Goal: Task Accomplishment & Management: Complete application form

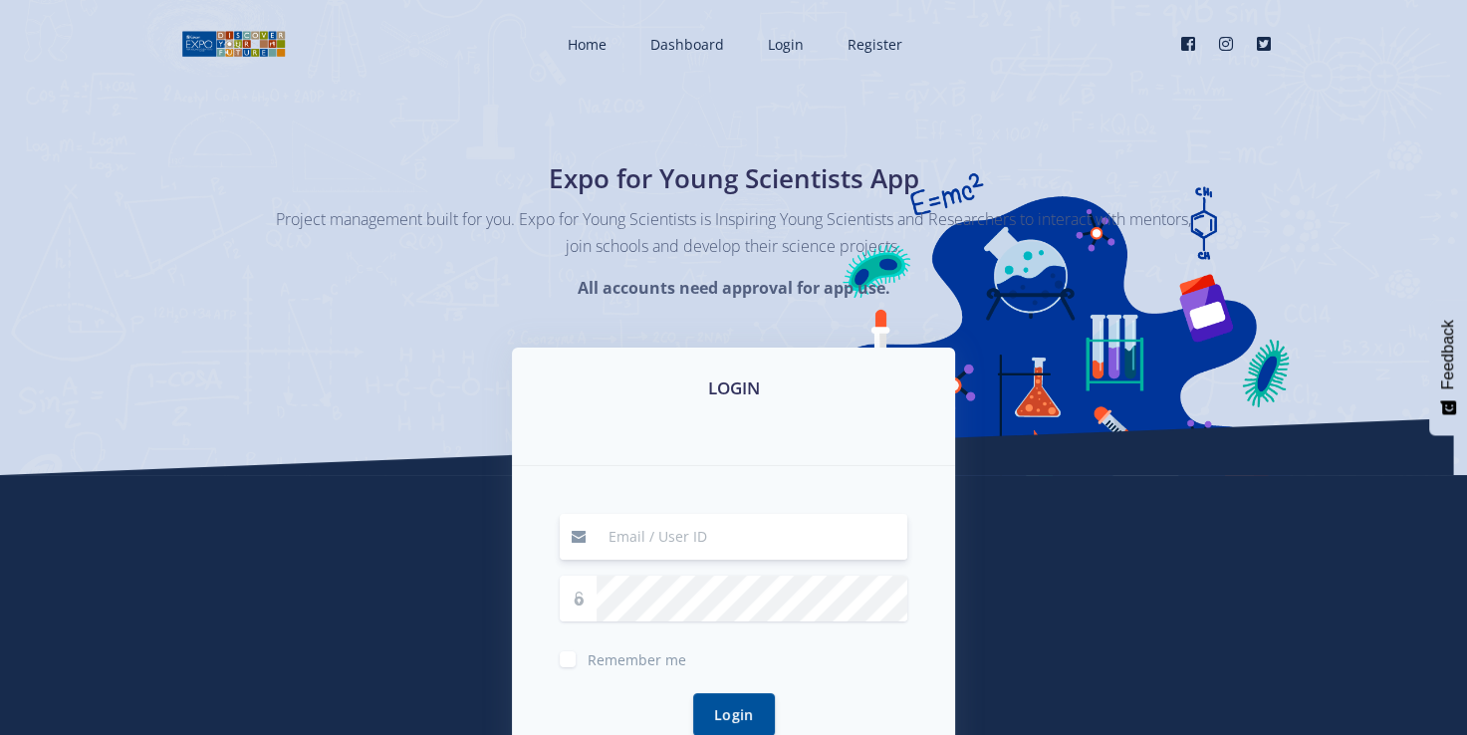
type input "[EMAIL_ADDRESS][DOMAIN_NAME]"
click at [588, 659] on label "Remember me" at bounding box center [637, 655] width 99 height 16
click at [588, 658] on input "Remember me" at bounding box center [594, 651] width 13 height 13
checkbox input "true"
click at [740, 710] on button "Login" at bounding box center [734, 713] width 82 height 43
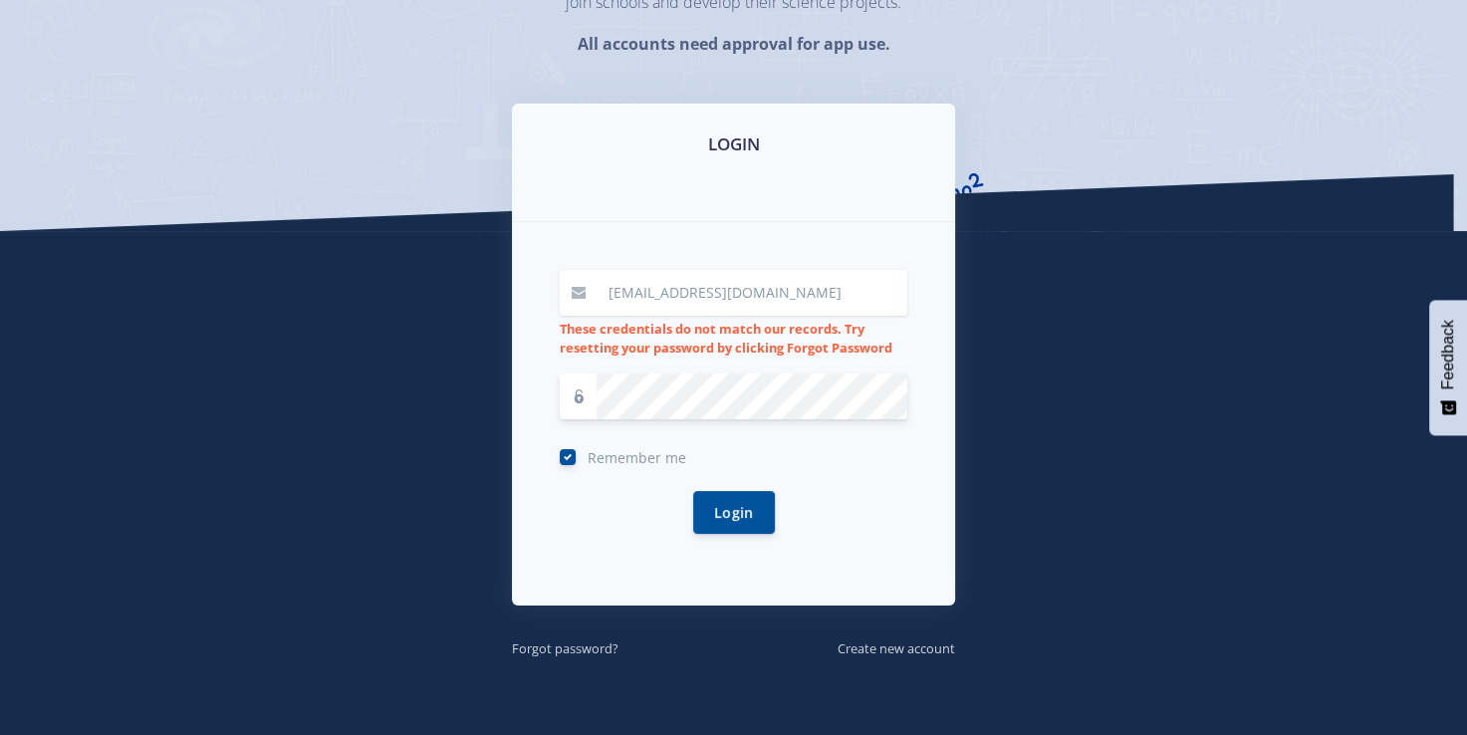
scroll to position [246, 0]
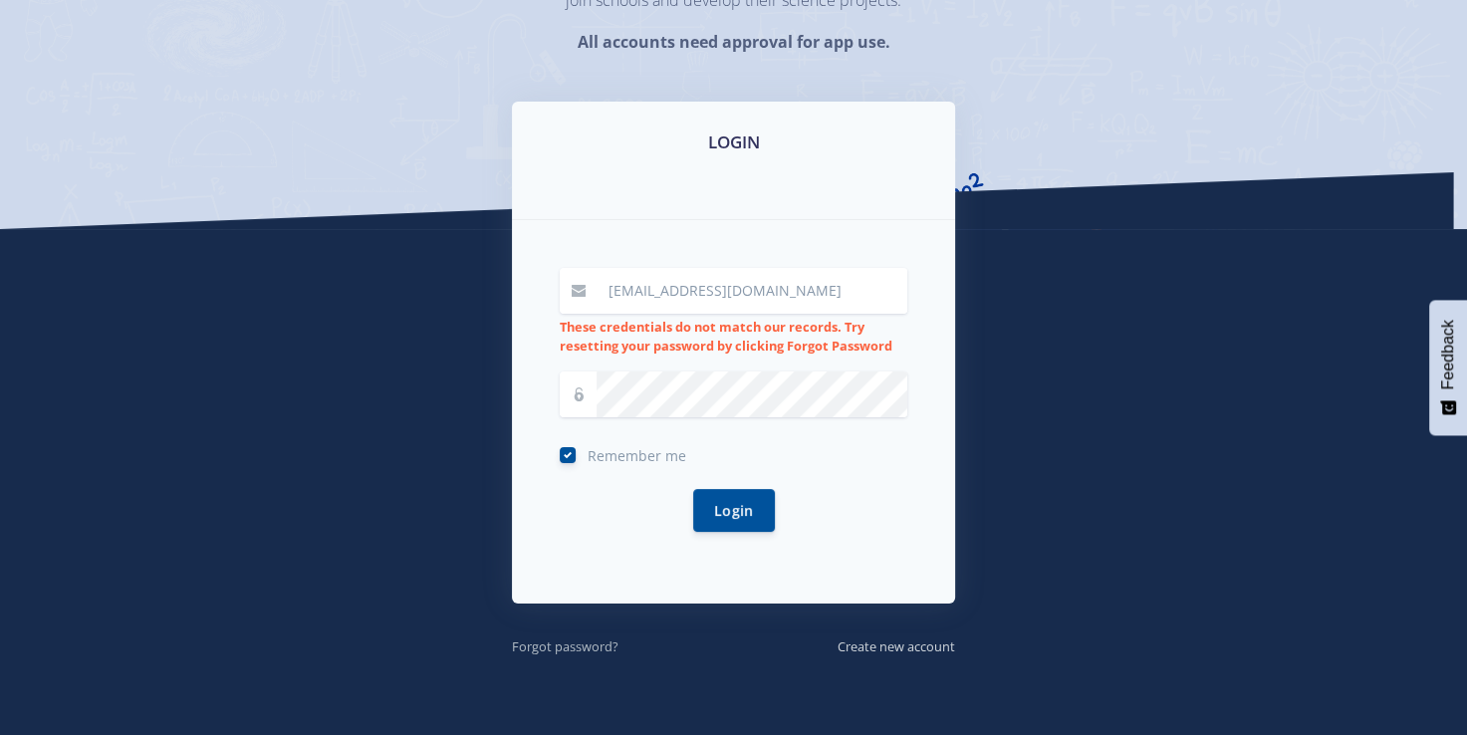
click at [604, 646] on small "Forgot password?" at bounding box center [565, 646] width 107 height 18
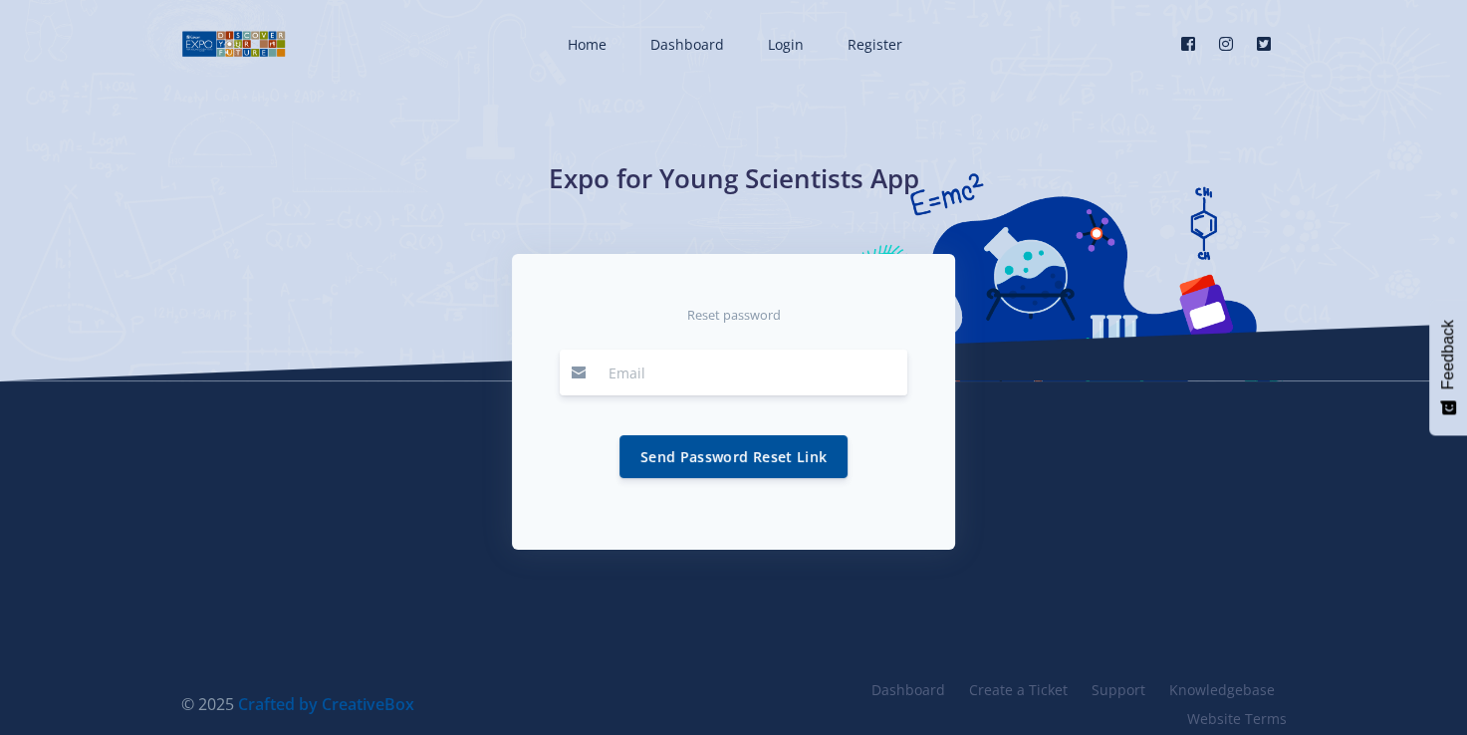
click at [664, 375] on input "email" at bounding box center [752, 373] width 311 height 46
type input "[EMAIL_ADDRESS][DOMAIN_NAME]"
click at [773, 456] on button "Send Password Reset Link" at bounding box center [733, 455] width 228 height 43
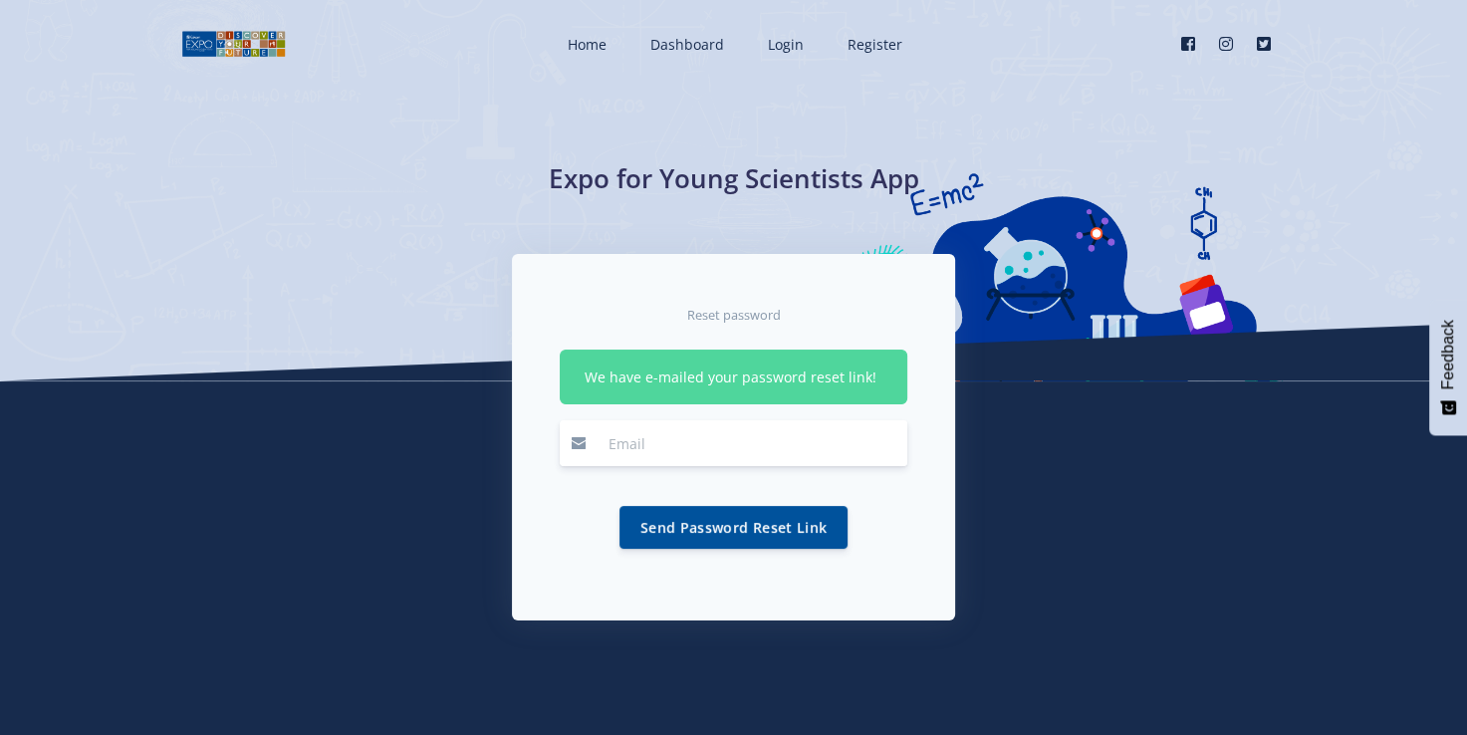
click at [620, 434] on input "email" at bounding box center [752, 443] width 311 height 46
click at [840, 292] on div "Reset password We have e-mailed your password reset link! Send Password Reset L…" at bounding box center [733, 437] width 443 height 366
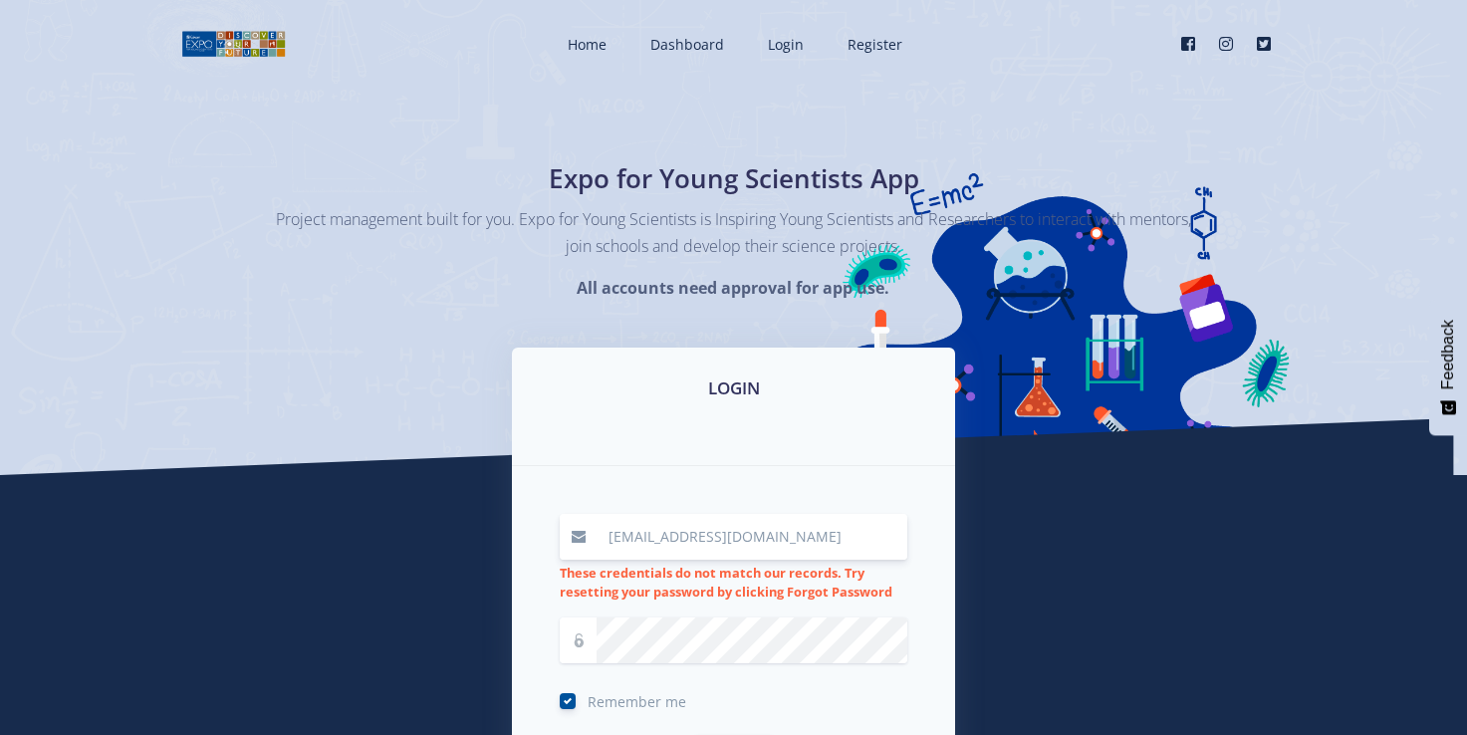
scroll to position [246, 0]
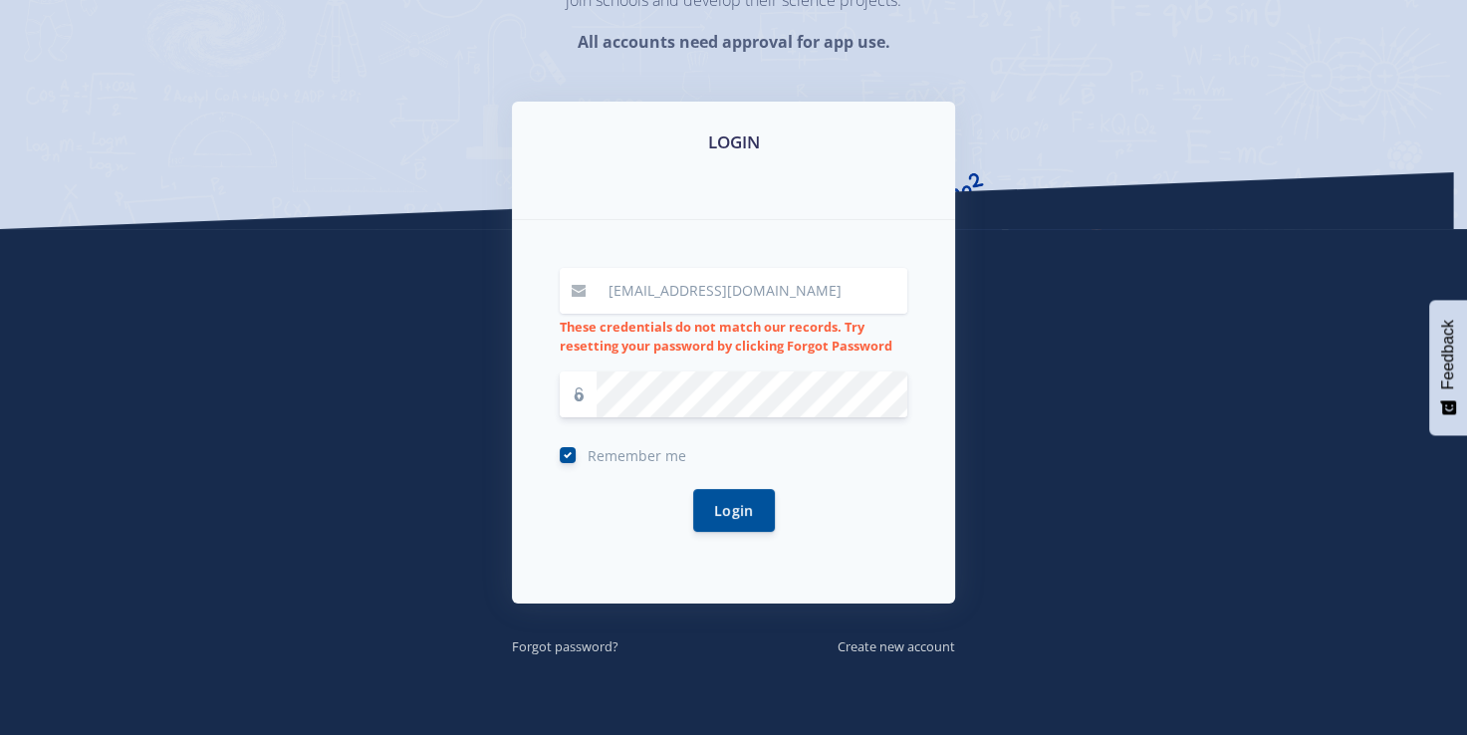
click at [693, 489] on button "Login" at bounding box center [734, 510] width 82 height 43
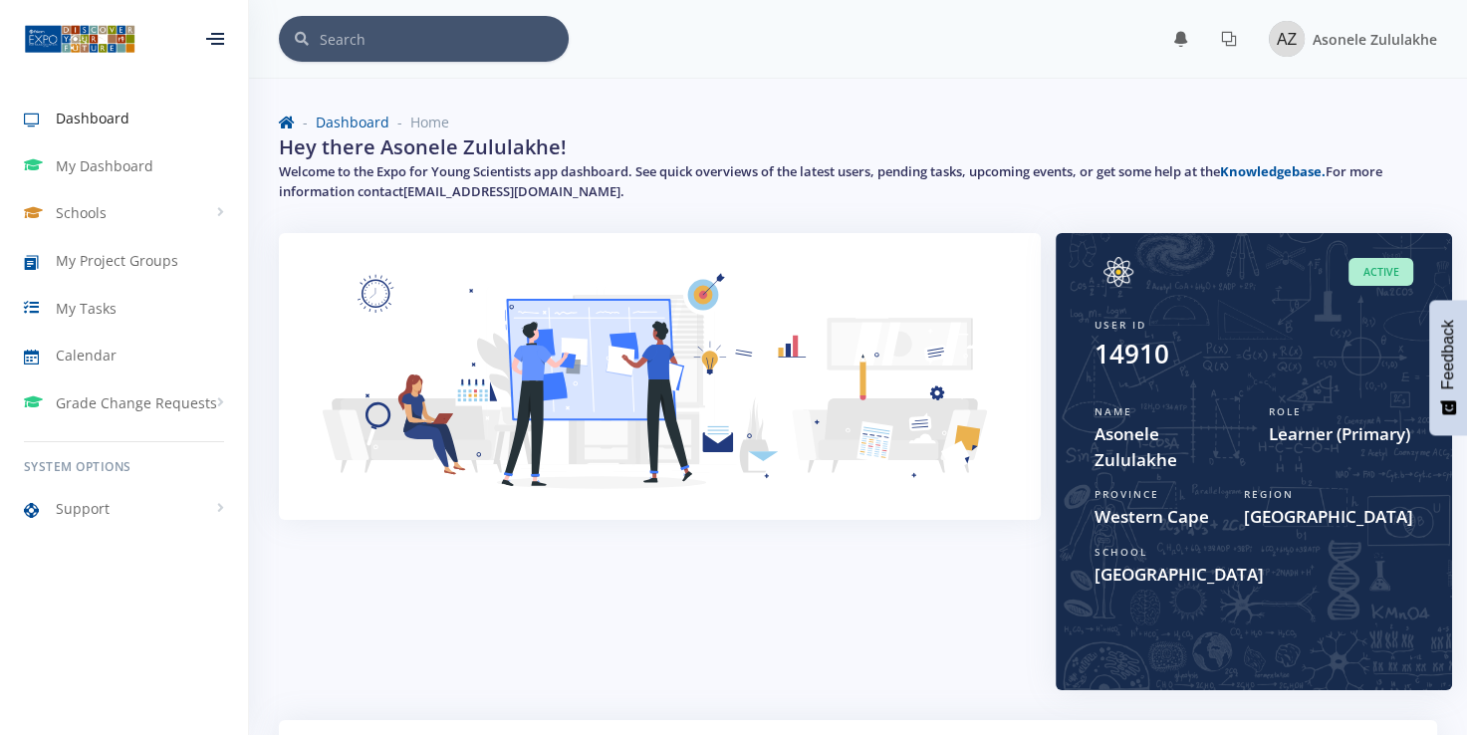
scroll to position [15, 15]
click at [1360, 425] on span "Learner (Primary)" at bounding box center [1341, 434] width 144 height 26
click at [1376, 441] on span "Learner (Primary)" at bounding box center [1341, 434] width 144 height 26
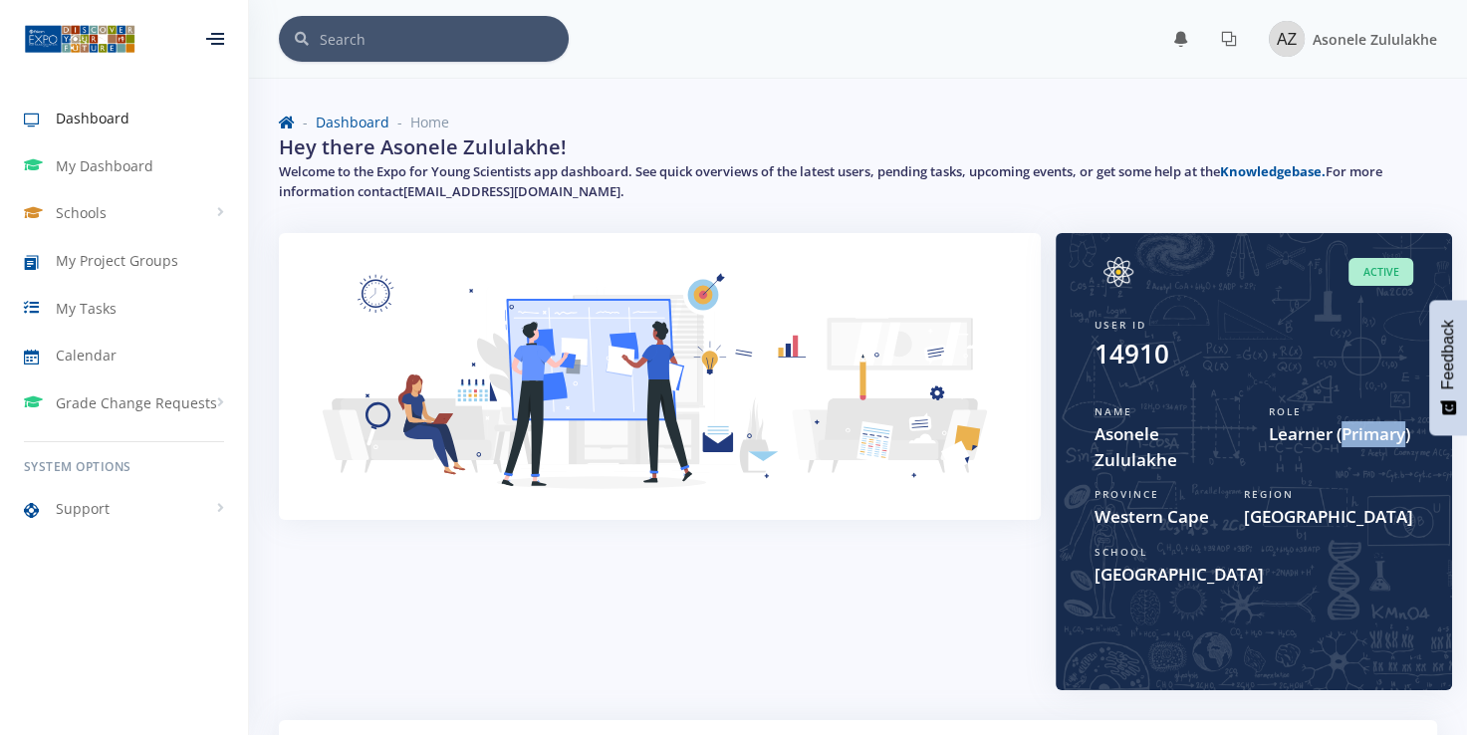
click at [1376, 441] on span "Learner (Primary)" at bounding box center [1341, 434] width 144 height 26
drag, startPoint x: 1376, startPoint y: 441, endPoint x: 1223, endPoint y: 464, distance: 155.1
click at [1223, 464] on span "Asonele Zululakhe" at bounding box center [1166, 446] width 144 height 51
click at [91, 169] on span "My Dashboard" at bounding box center [105, 165] width 98 height 21
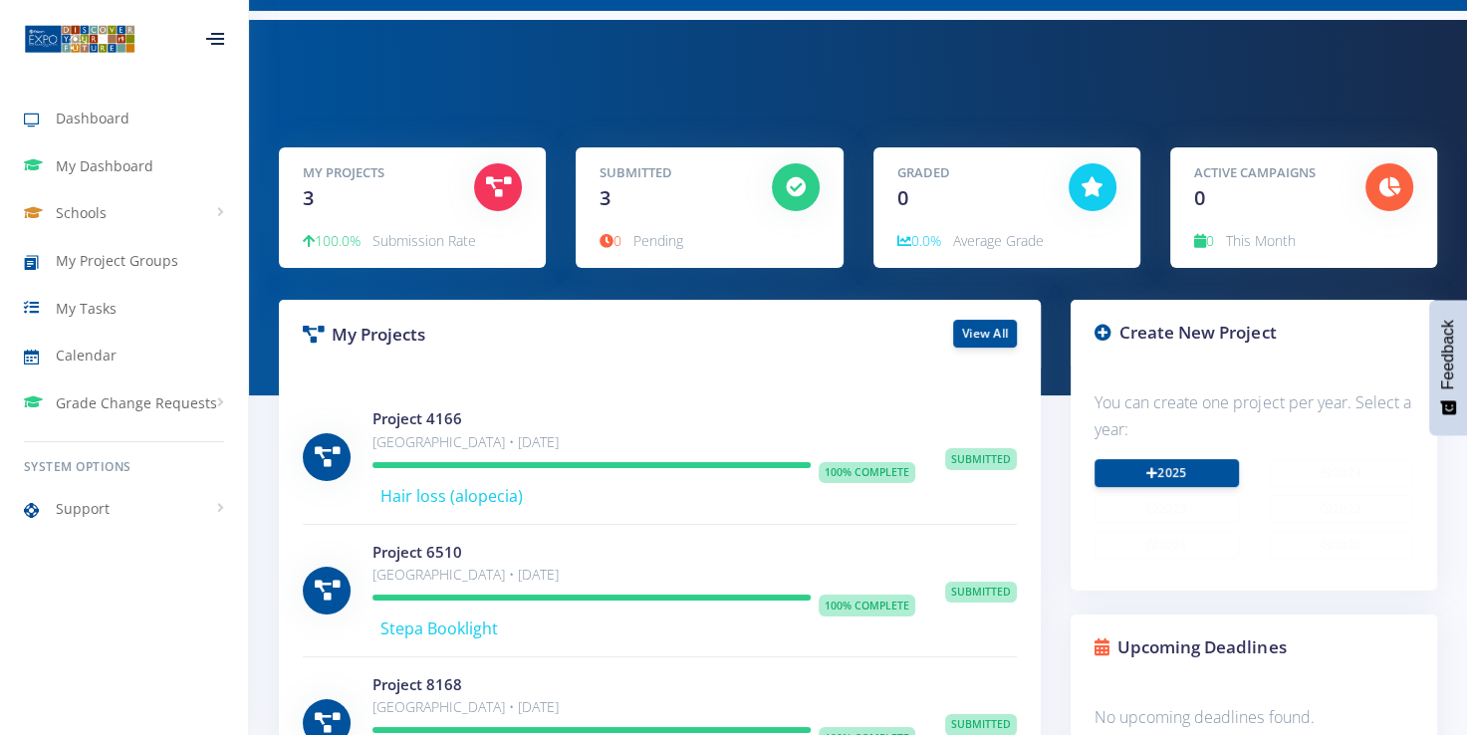
scroll to position [62, 0]
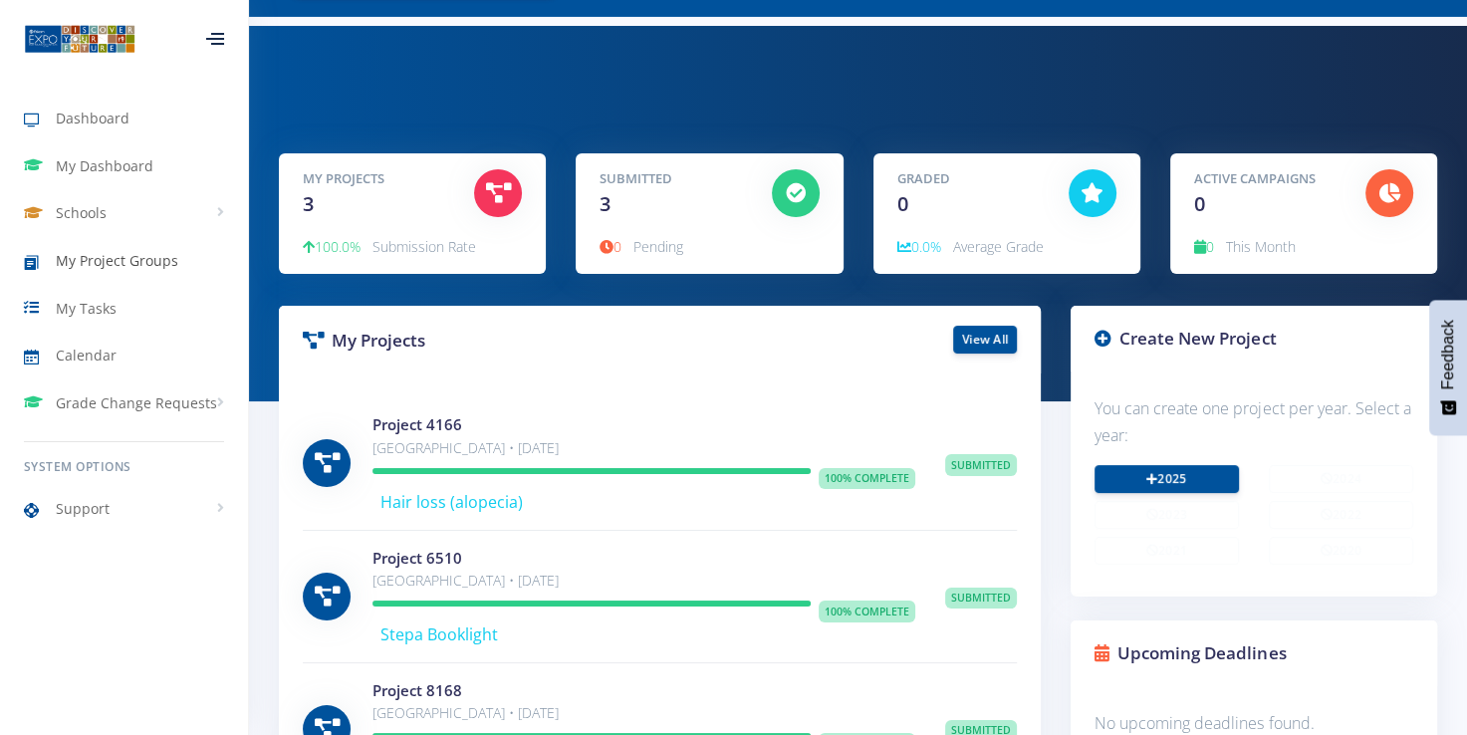
click at [129, 256] on span "My Project Groups" at bounding box center [117, 260] width 122 height 21
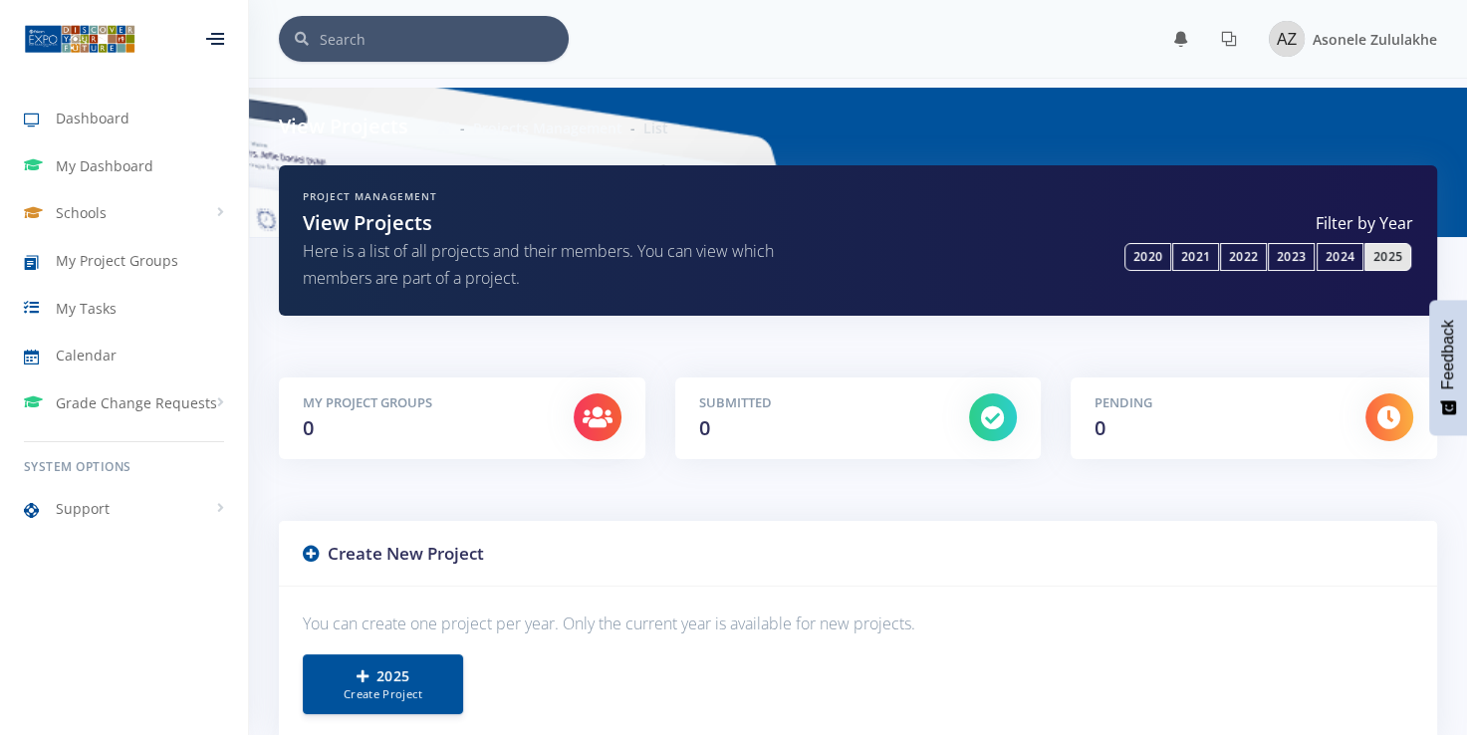
scroll to position [15, 15]
click at [311, 556] on icon at bounding box center [311, 553] width 17 height 17
click at [393, 547] on h3 "Create New Project" at bounding box center [858, 554] width 1110 height 26
click at [399, 686] on small "Create Project" at bounding box center [383, 693] width 119 height 17
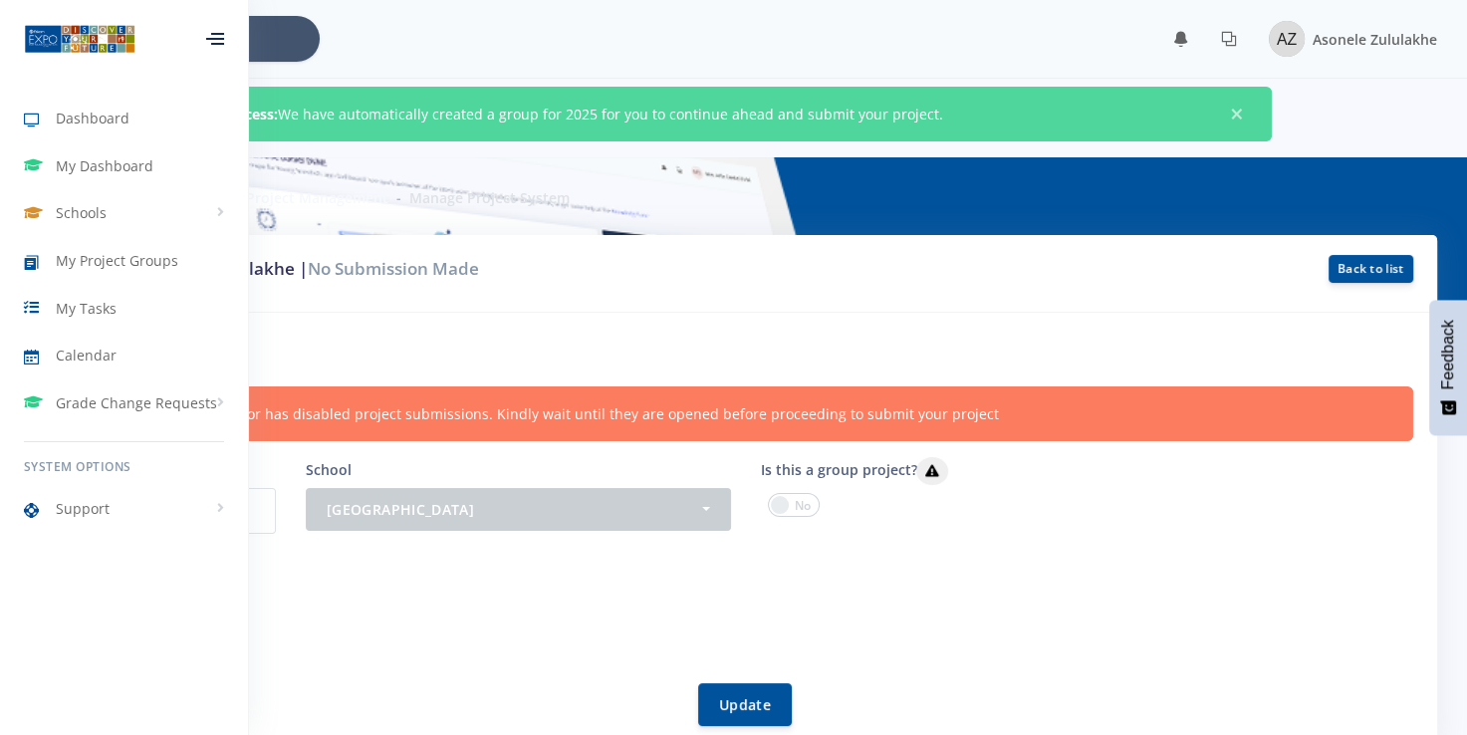
scroll to position [15, 15]
click at [784, 578] on div "Project Members Asonele Zululakhe" at bounding box center [745, 605] width 1335 height 62
click at [258, 513] on p "9897" at bounding box center [177, 511] width 198 height 46
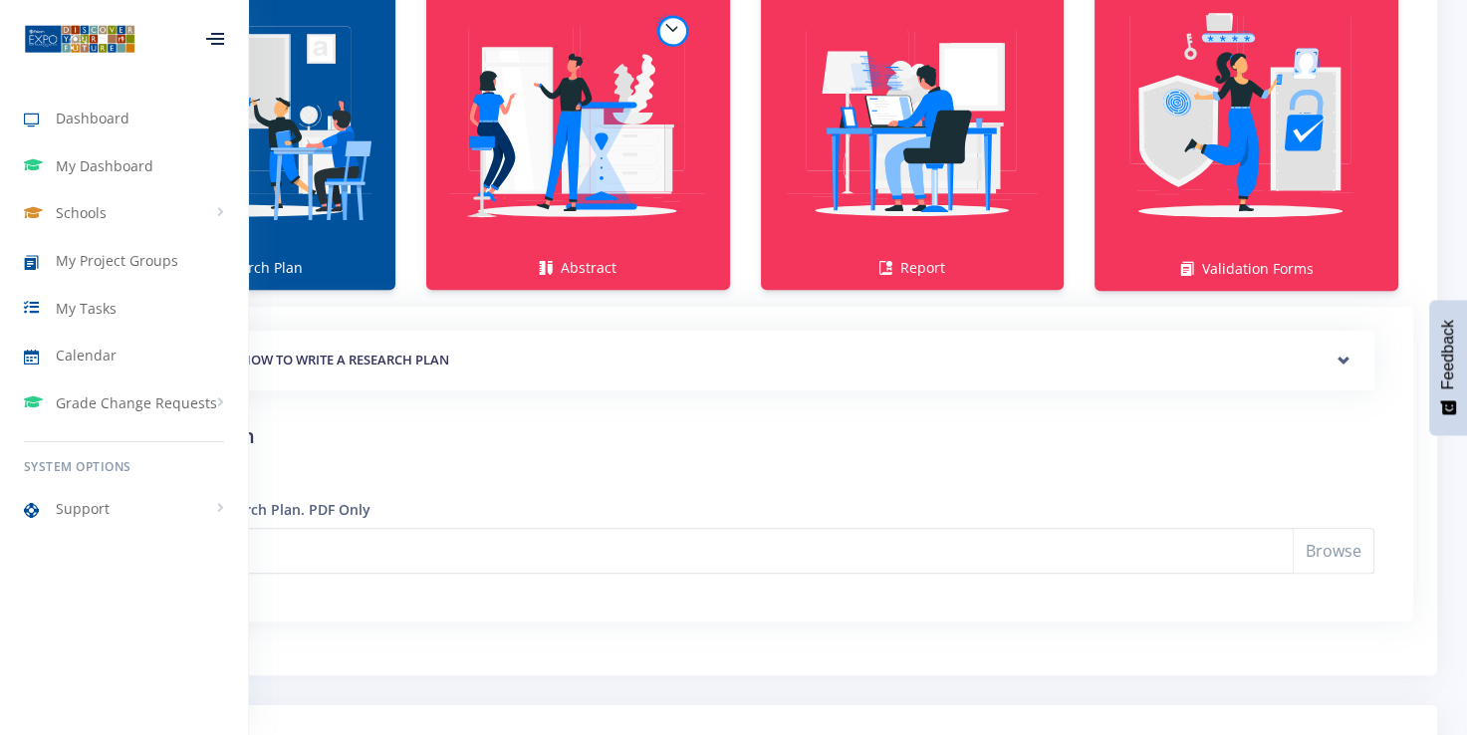
scroll to position [1506, 0]
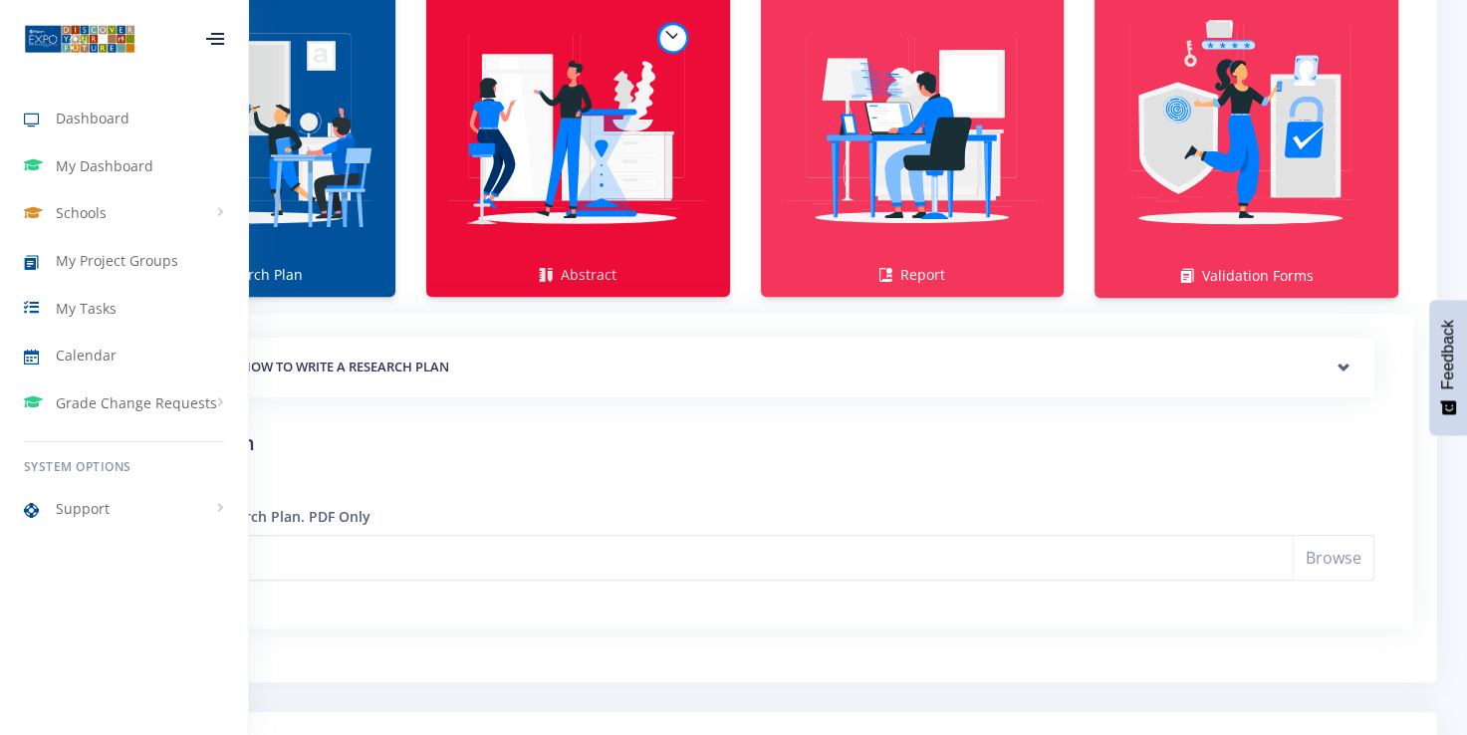
click at [598, 232] on img at bounding box center [577, 128] width 271 height 271
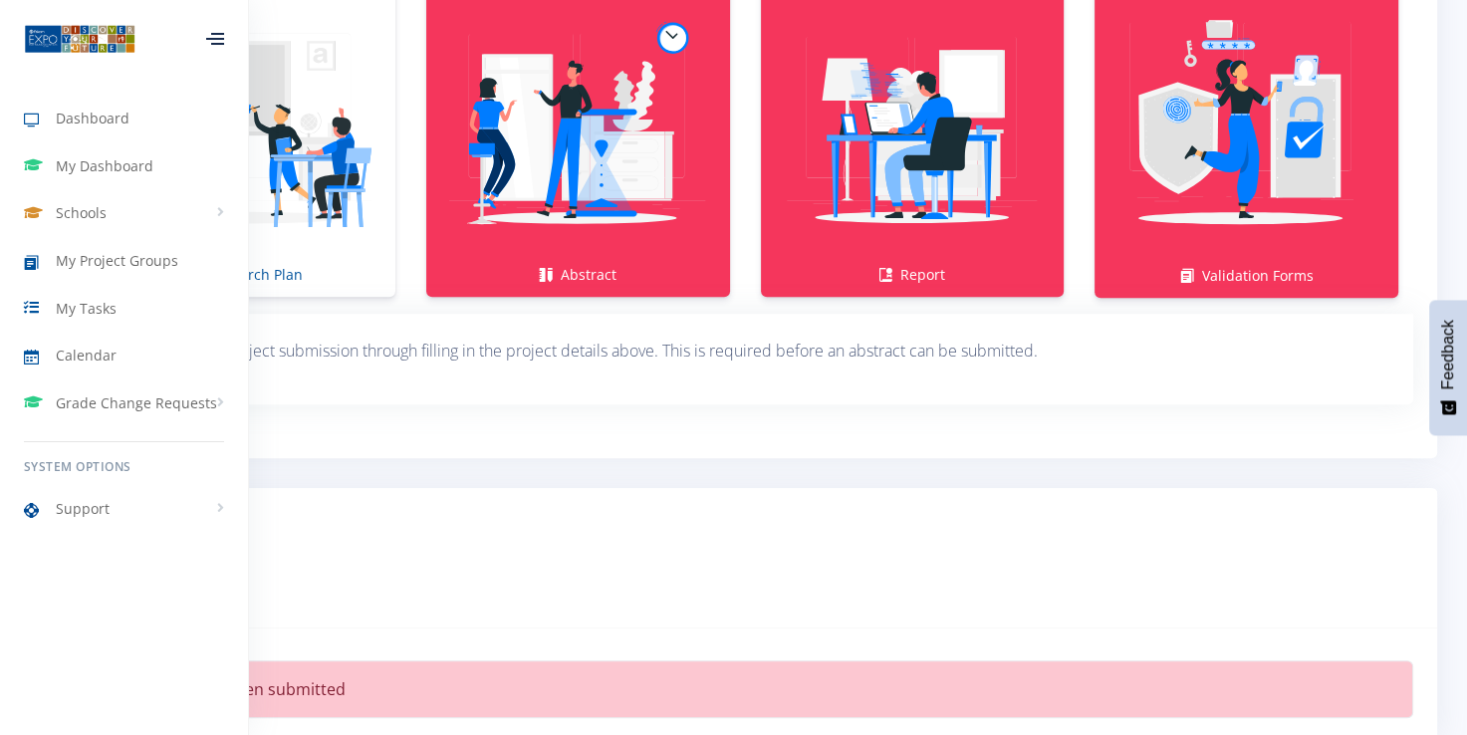
click at [214, 33] on div at bounding box center [215, 39] width 18 height 12
click at [214, 27] on div at bounding box center [215, 39] width 66 height 60
click at [220, 510] on link "Support" at bounding box center [124, 509] width 248 height 46
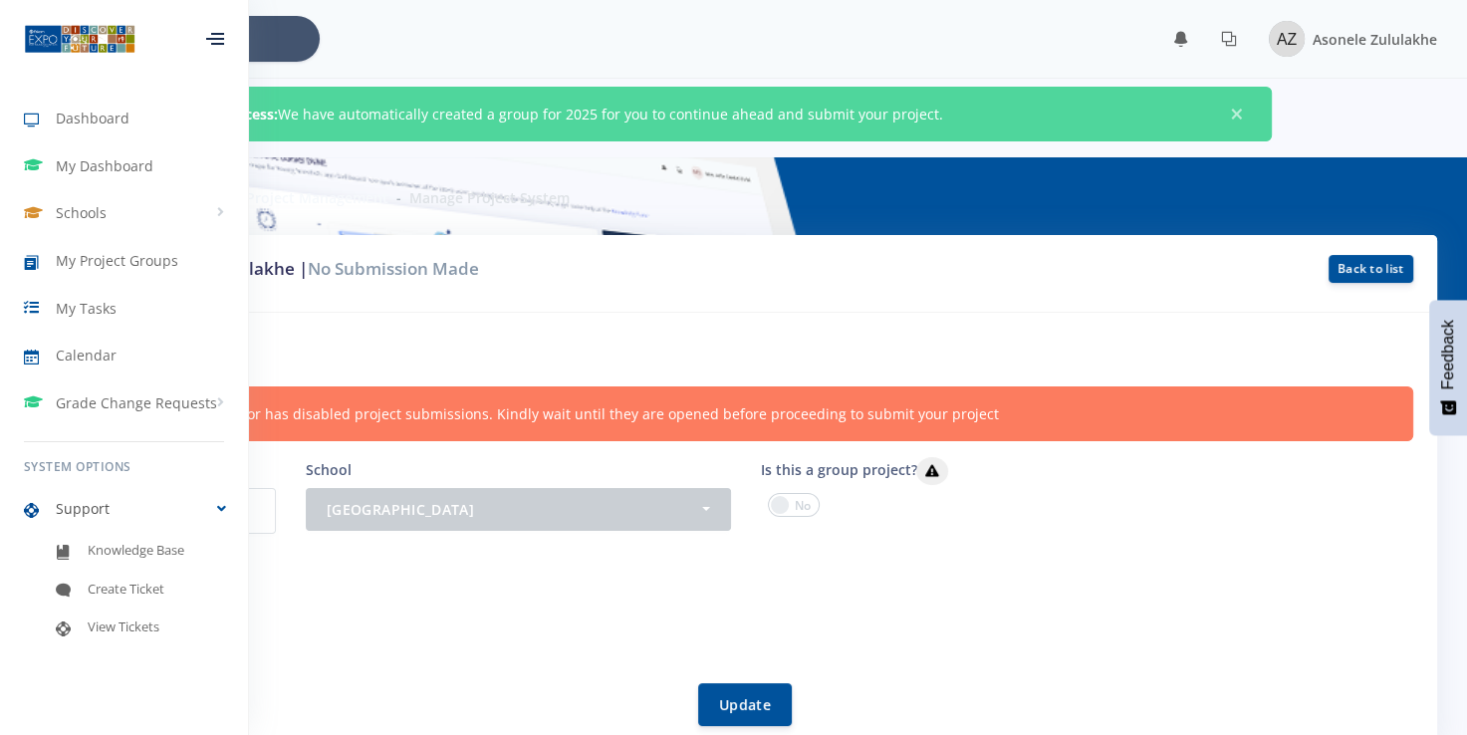
scroll to position [215, 0]
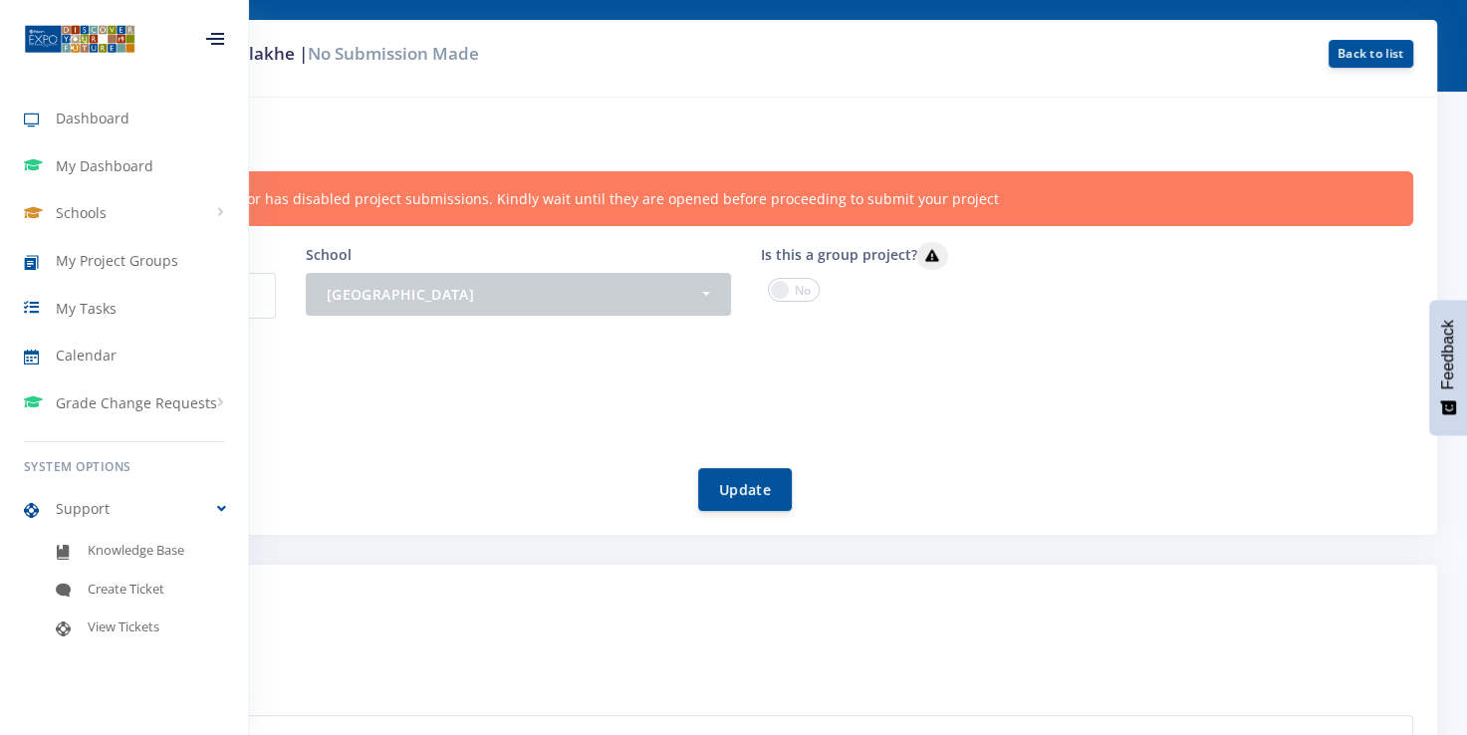
click at [904, 205] on div "Your provincial coordinator has disabled project submissions. Kindly wait until…" at bounding box center [733, 198] width 1359 height 55
drag, startPoint x: 904, startPoint y: 205, endPoint x: 973, endPoint y: 199, distance: 69.0
click at [973, 199] on div "Your provincial coordinator has disabled project submissions. Kindly wait until…" at bounding box center [733, 198] width 1359 height 55
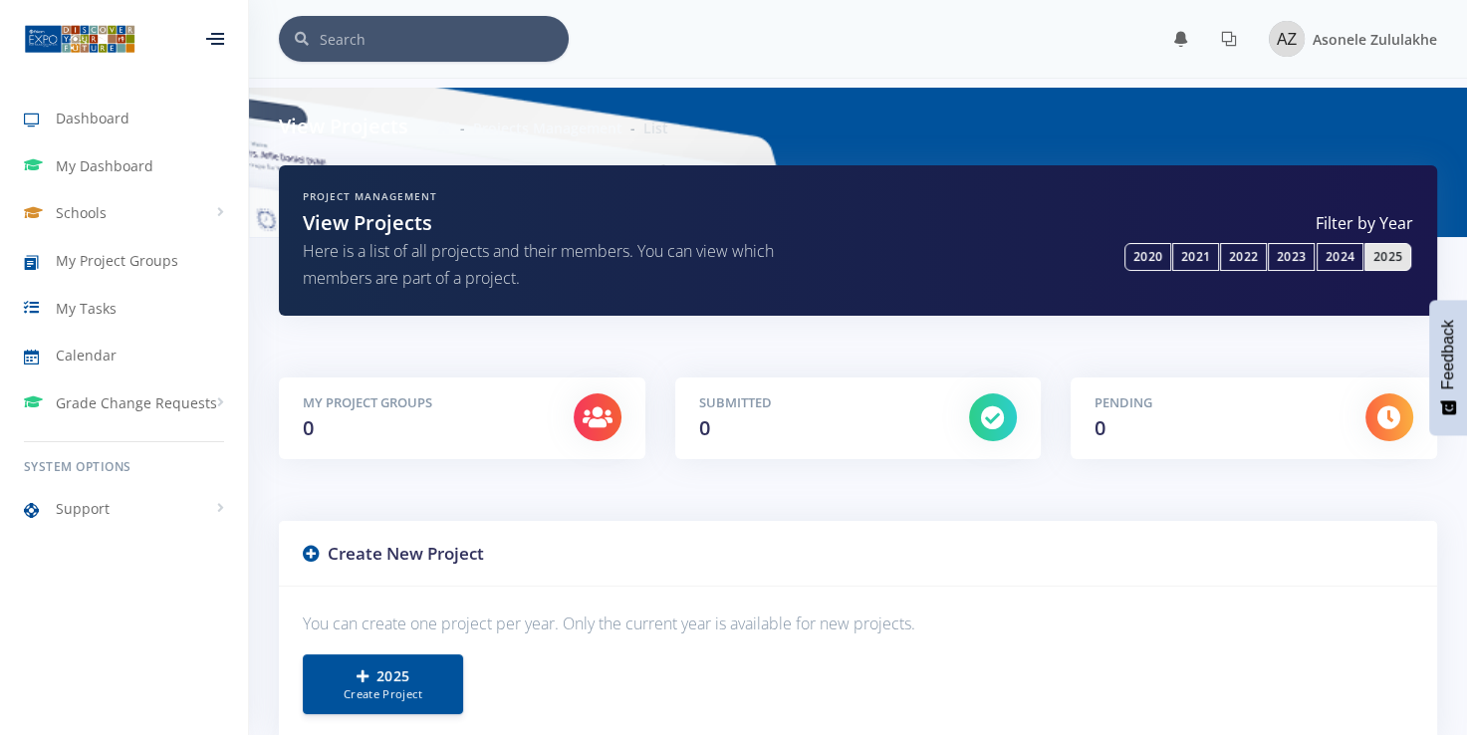
scroll to position [15, 15]
click at [1386, 248] on link "2025" at bounding box center [1387, 257] width 47 height 28
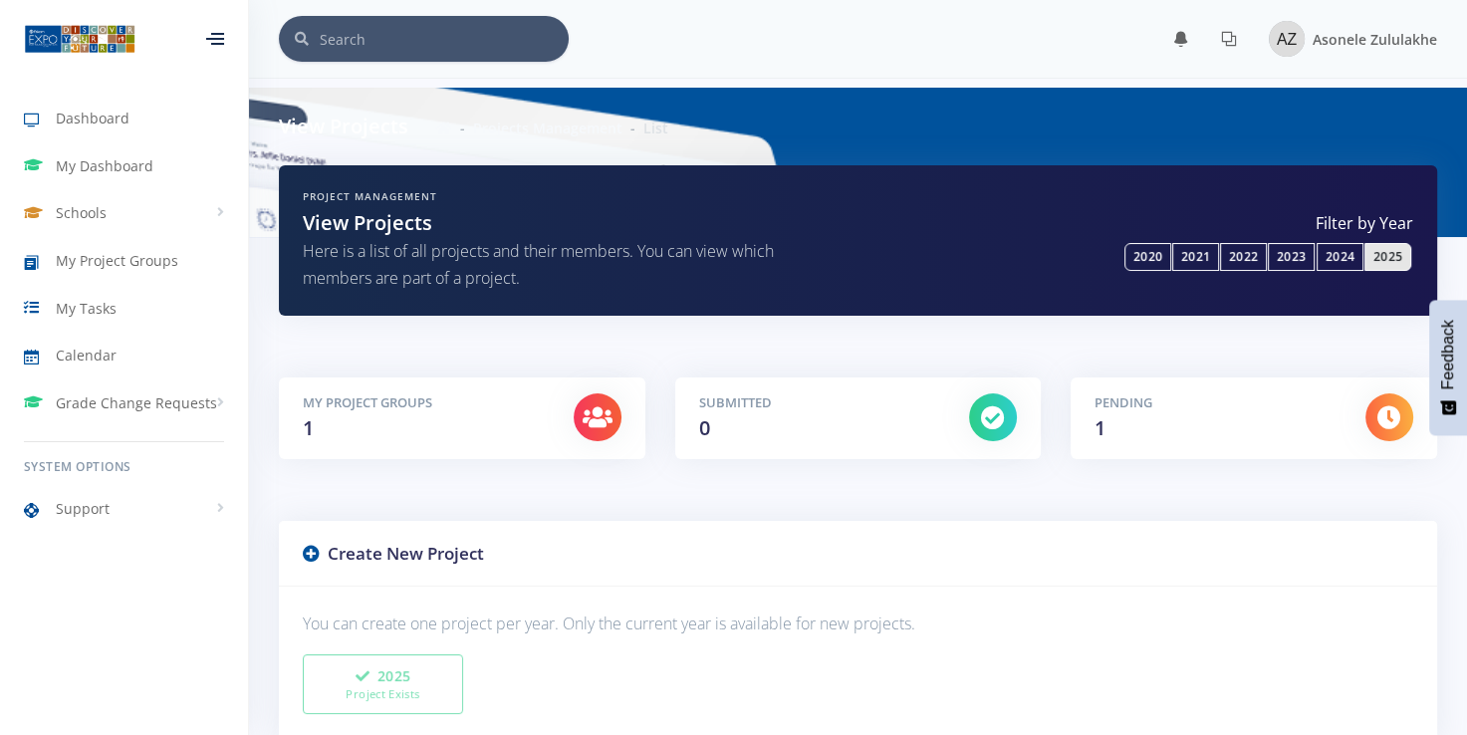
scroll to position [15, 15]
click at [363, 557] on h3 "Create New Project" at bounding box center [858, 554] width 1110 height 26
click at [311, 550] on icon at bounding box center [311, 553] width 17 height 17
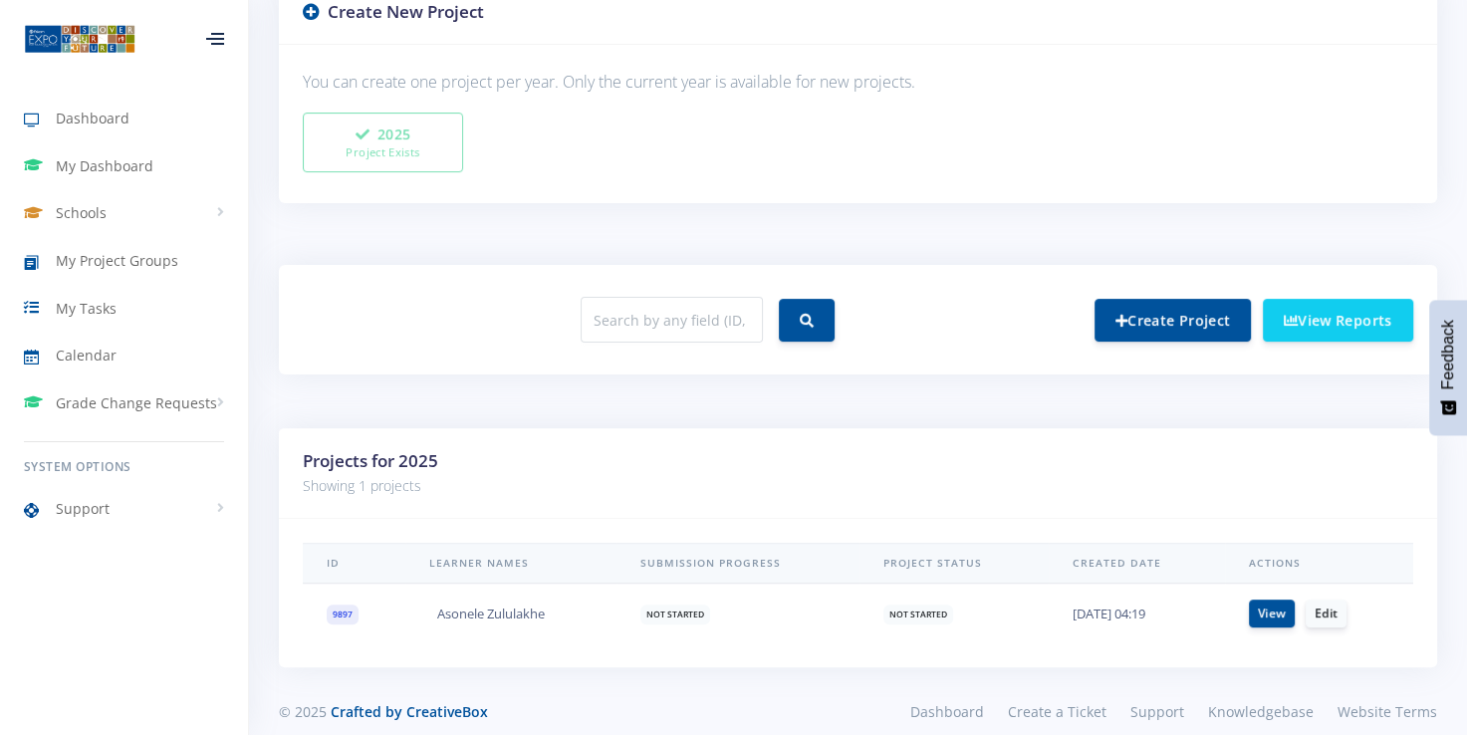
scroll to position [561, 0]
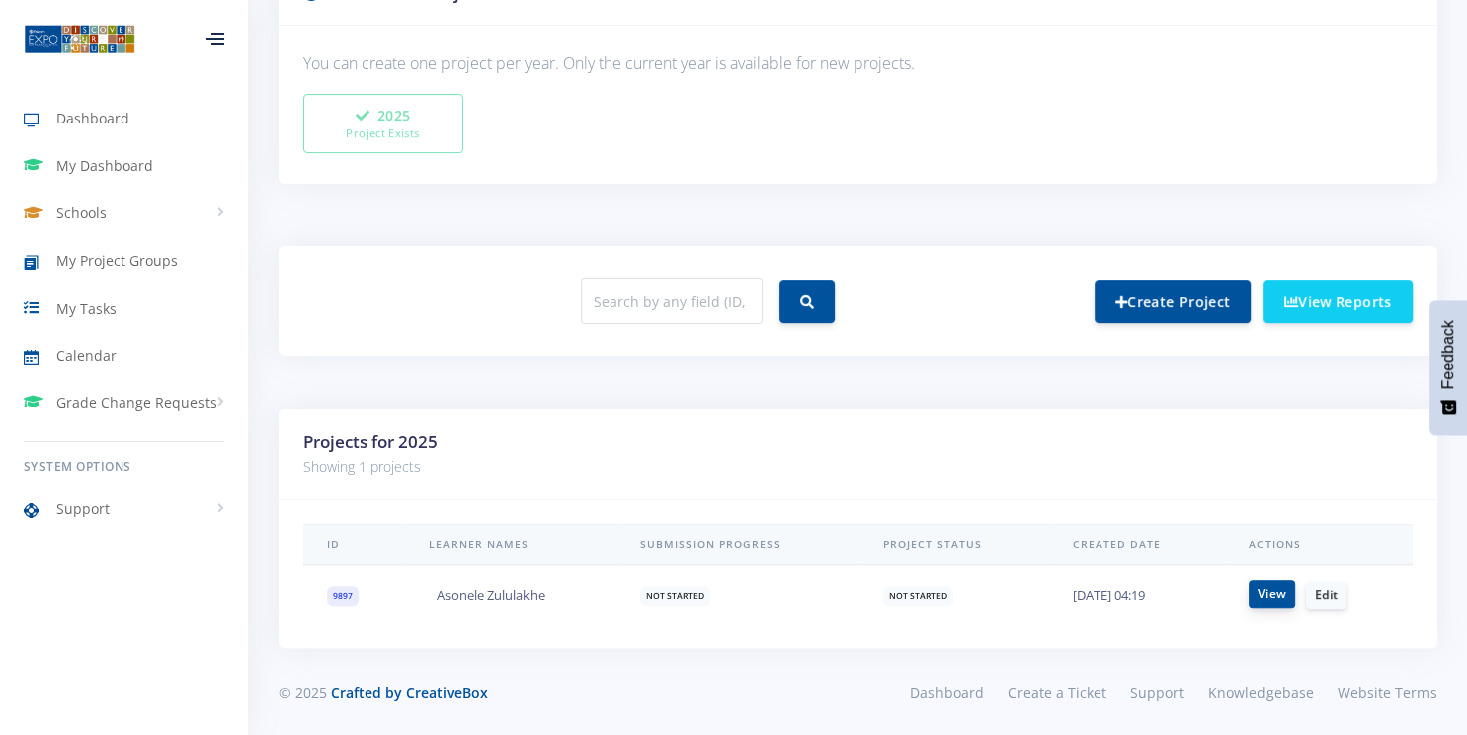
click at [1273, 594] on link "View" at bounding box center [1272, 594] width 46 height 28
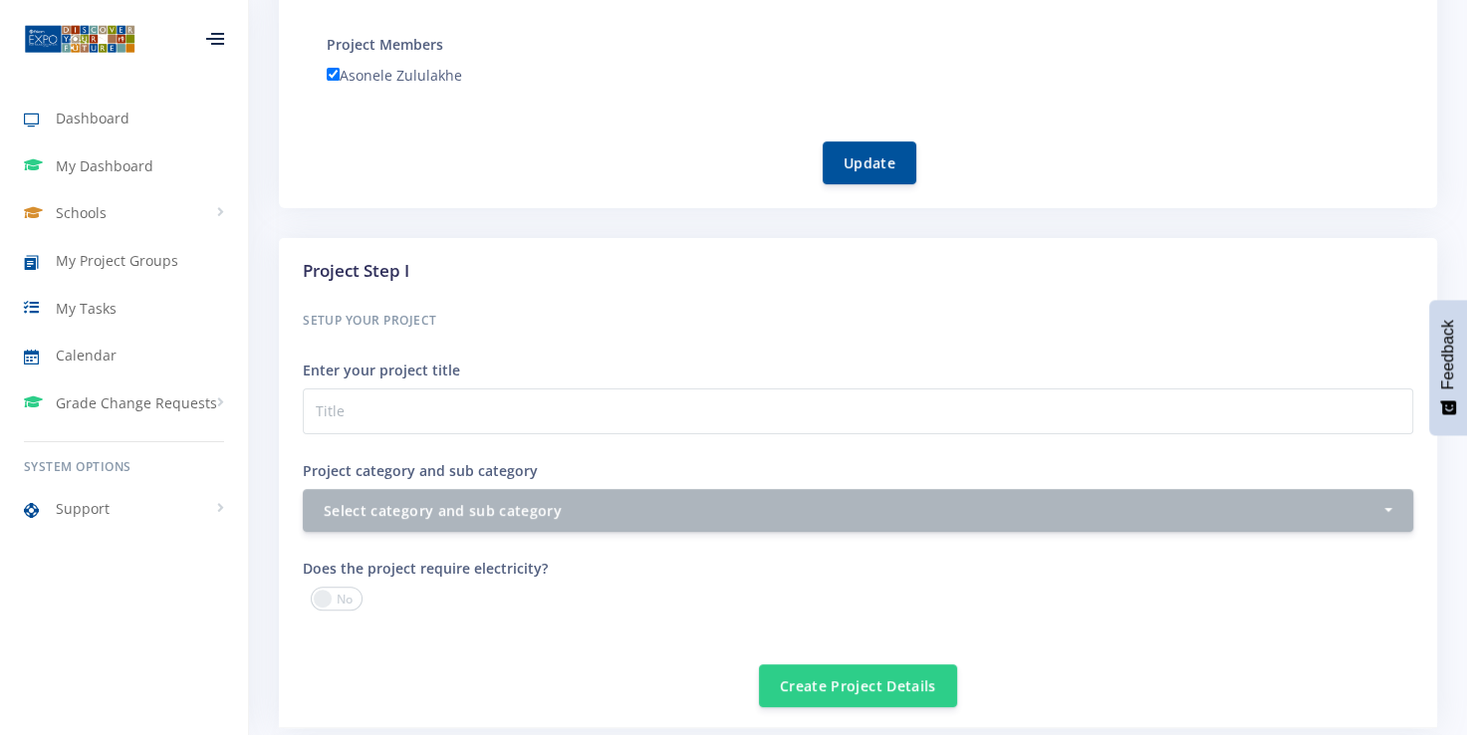
scroll to position [483, 0]
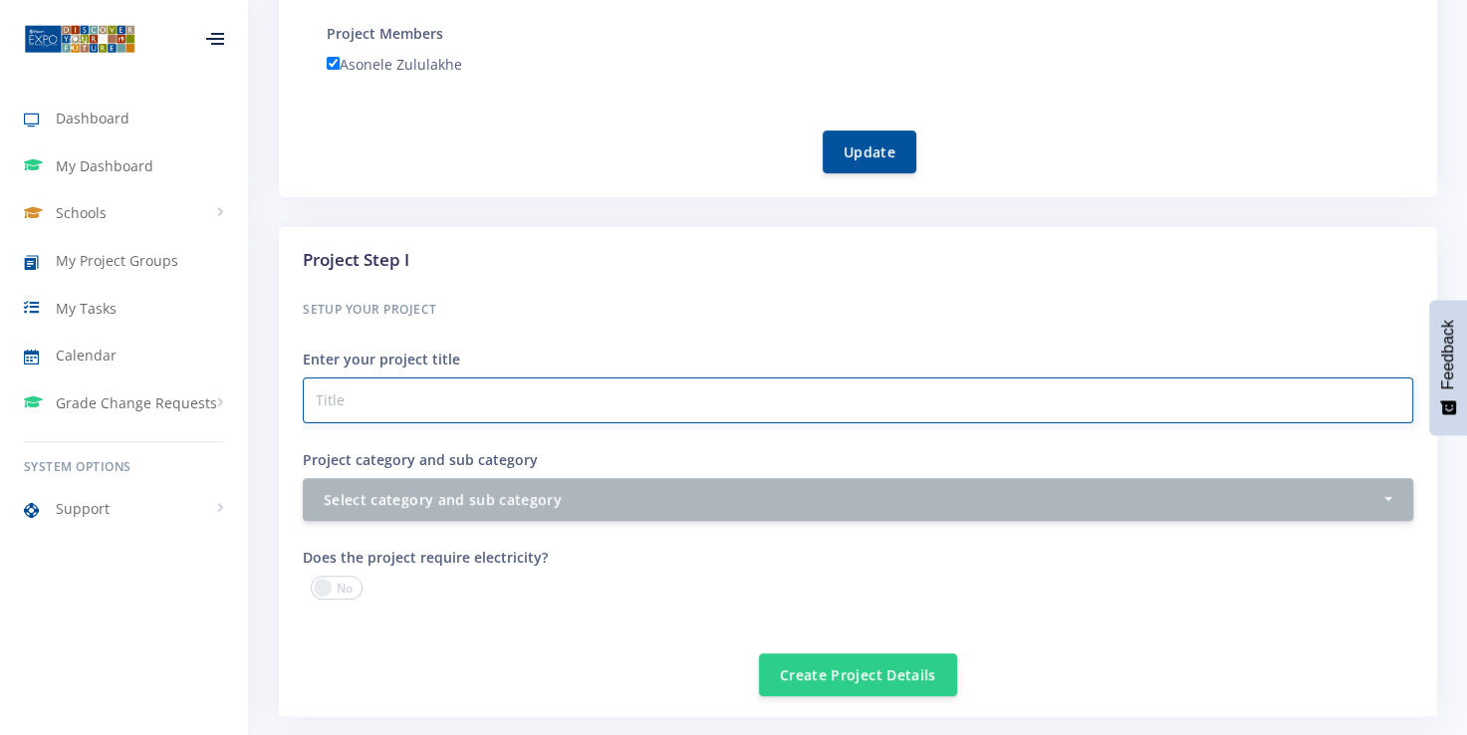
click at [493, 395] on input "Project category and sub category" at bounding box center [858, 400] width 1110 height 46
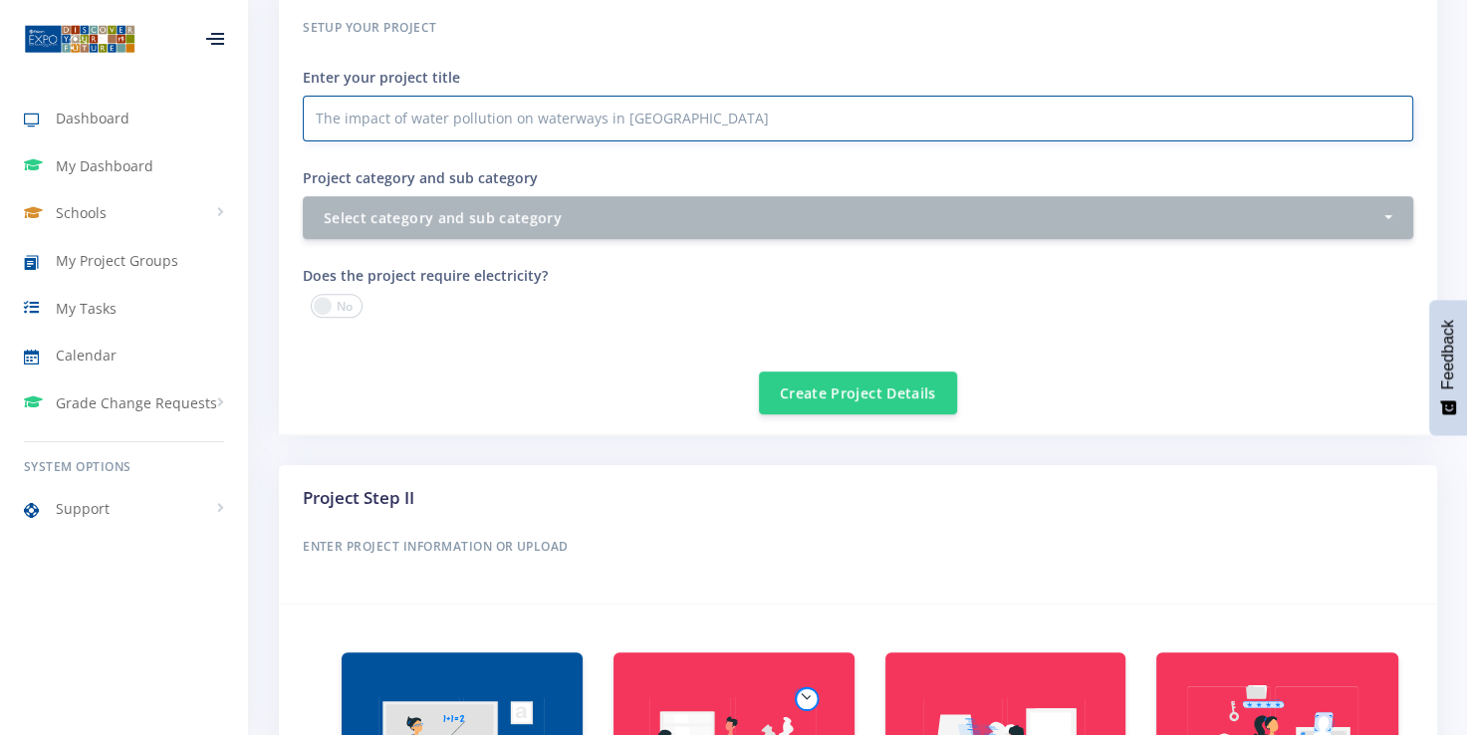
scroll to position [768, 0]
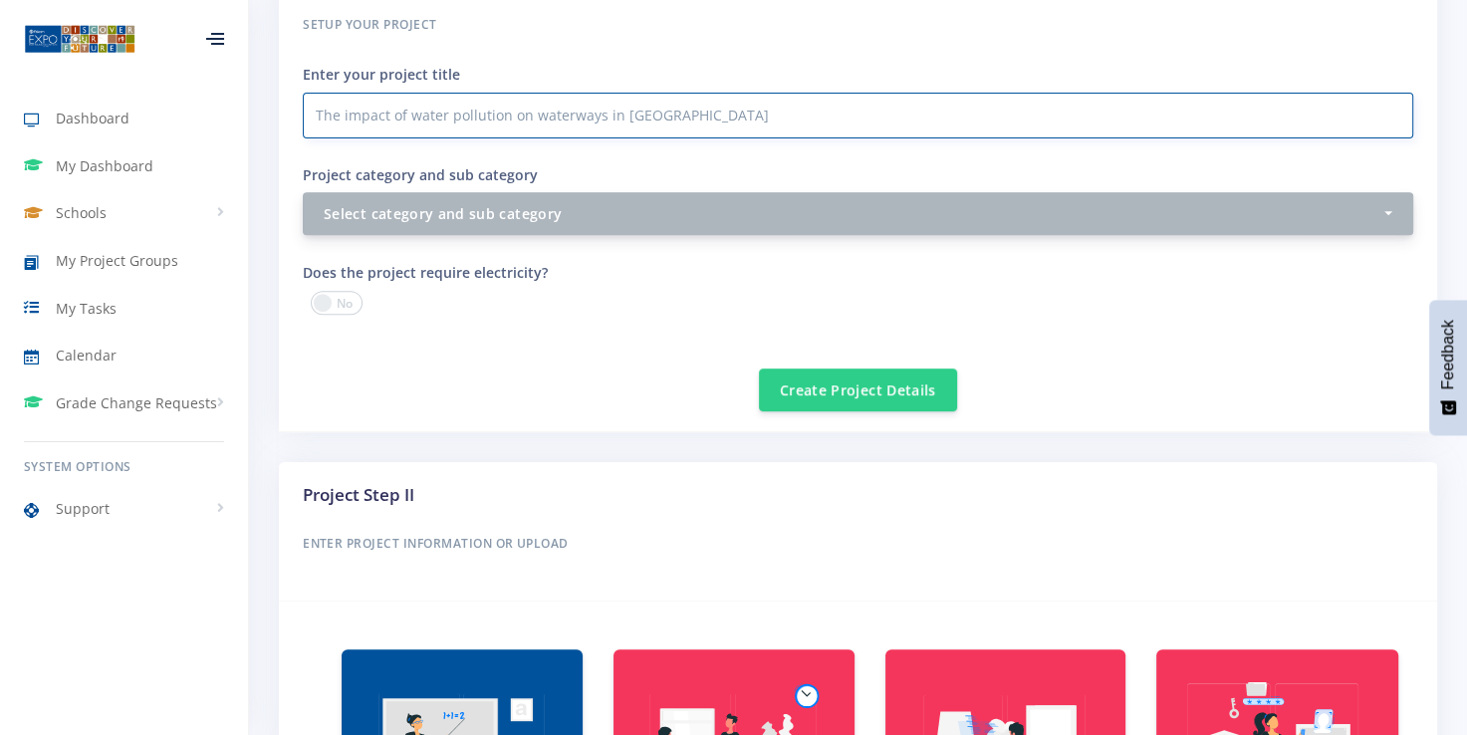
type input "The impact of water pollution on waterways in South Africa"
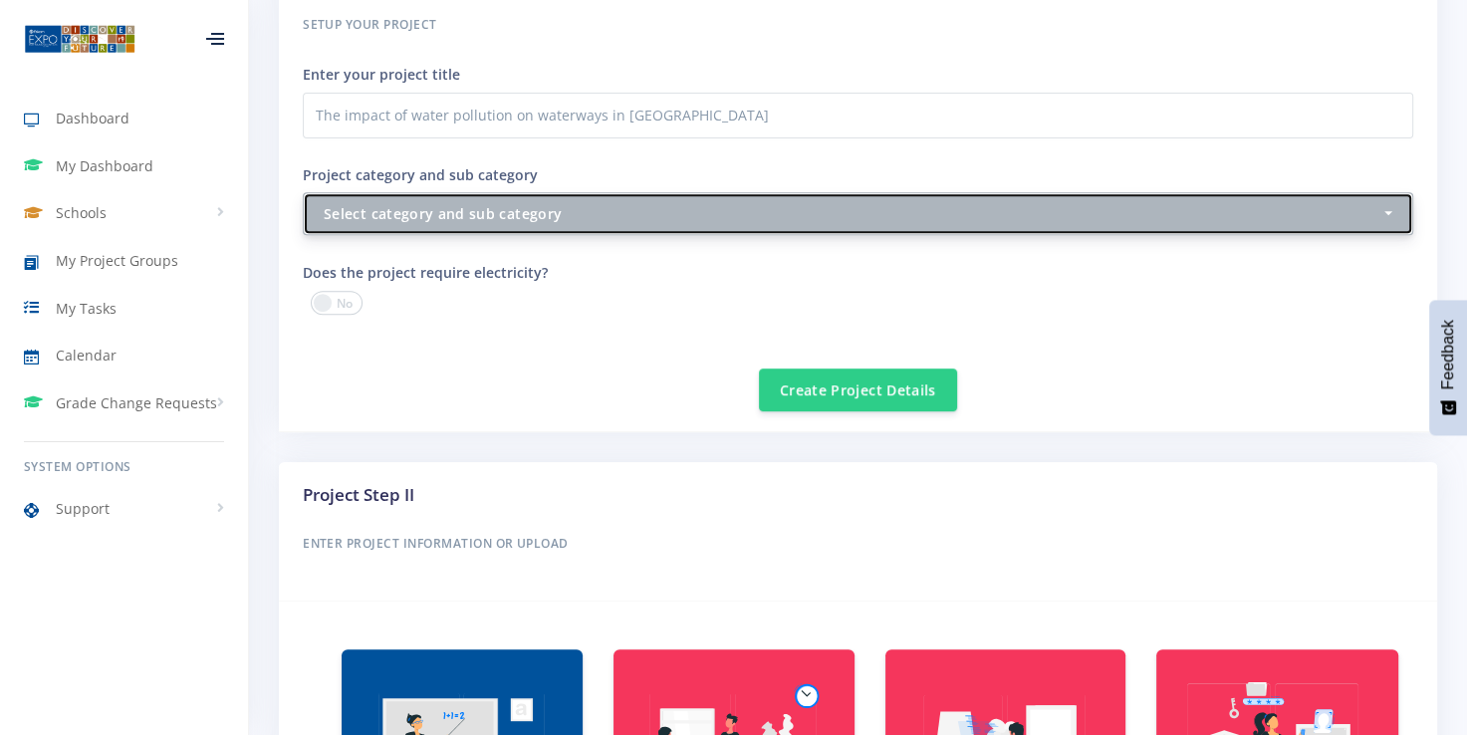
click at [1399, 216] on button "Select category and sub category" at bounding box center [858, 213] width 1110 height 43
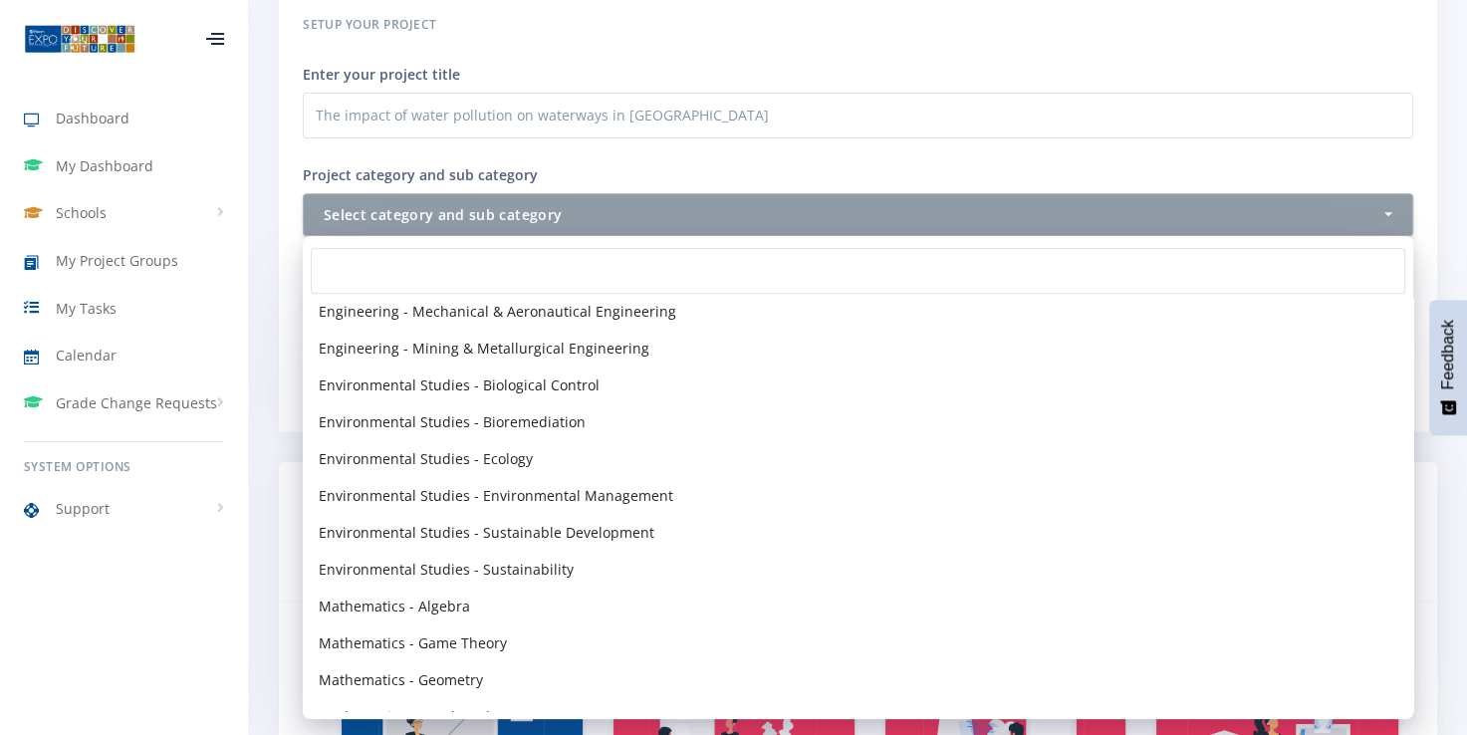
scroll to position [1657, 0]
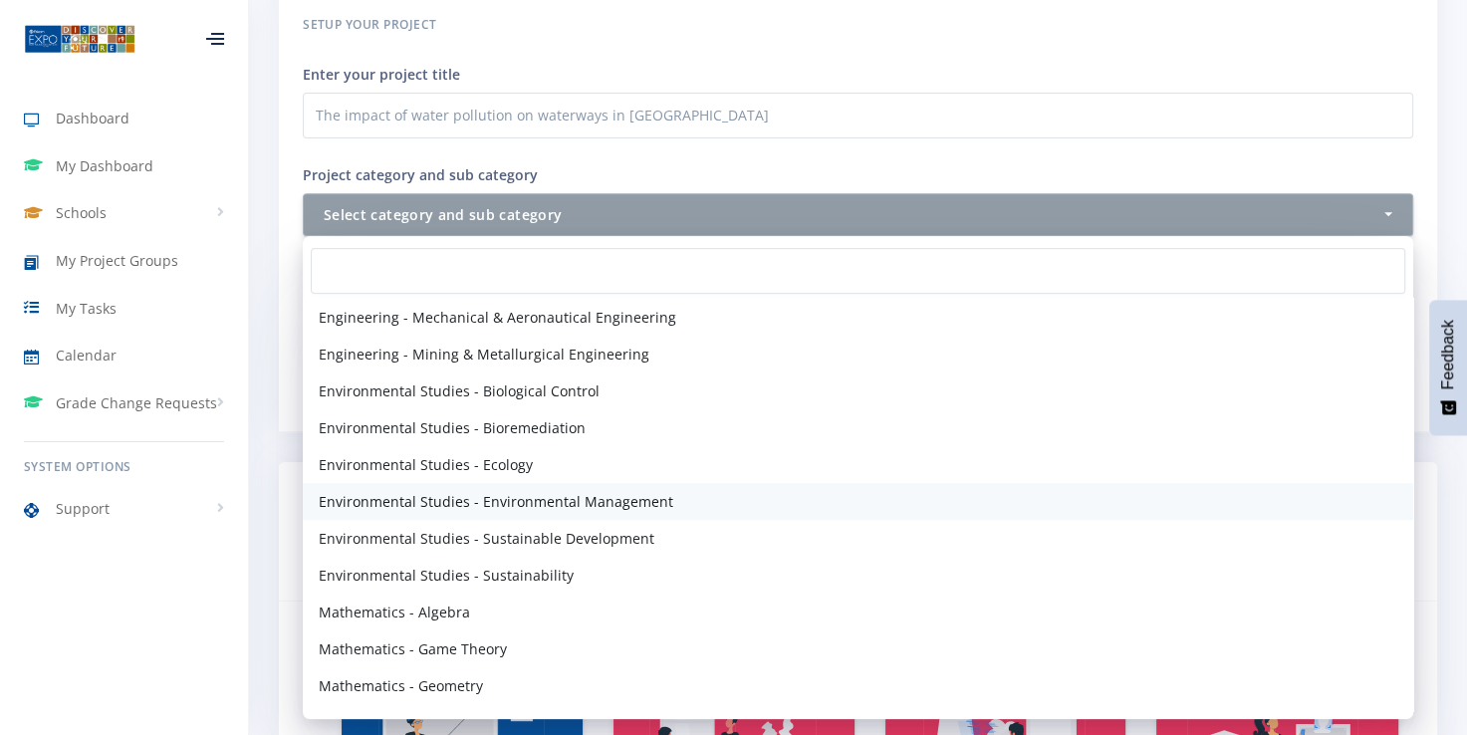
click at [510, 491] on span "Environmental Studies - Environmental Management" at bounding box center [496, 501] width 355 height 21
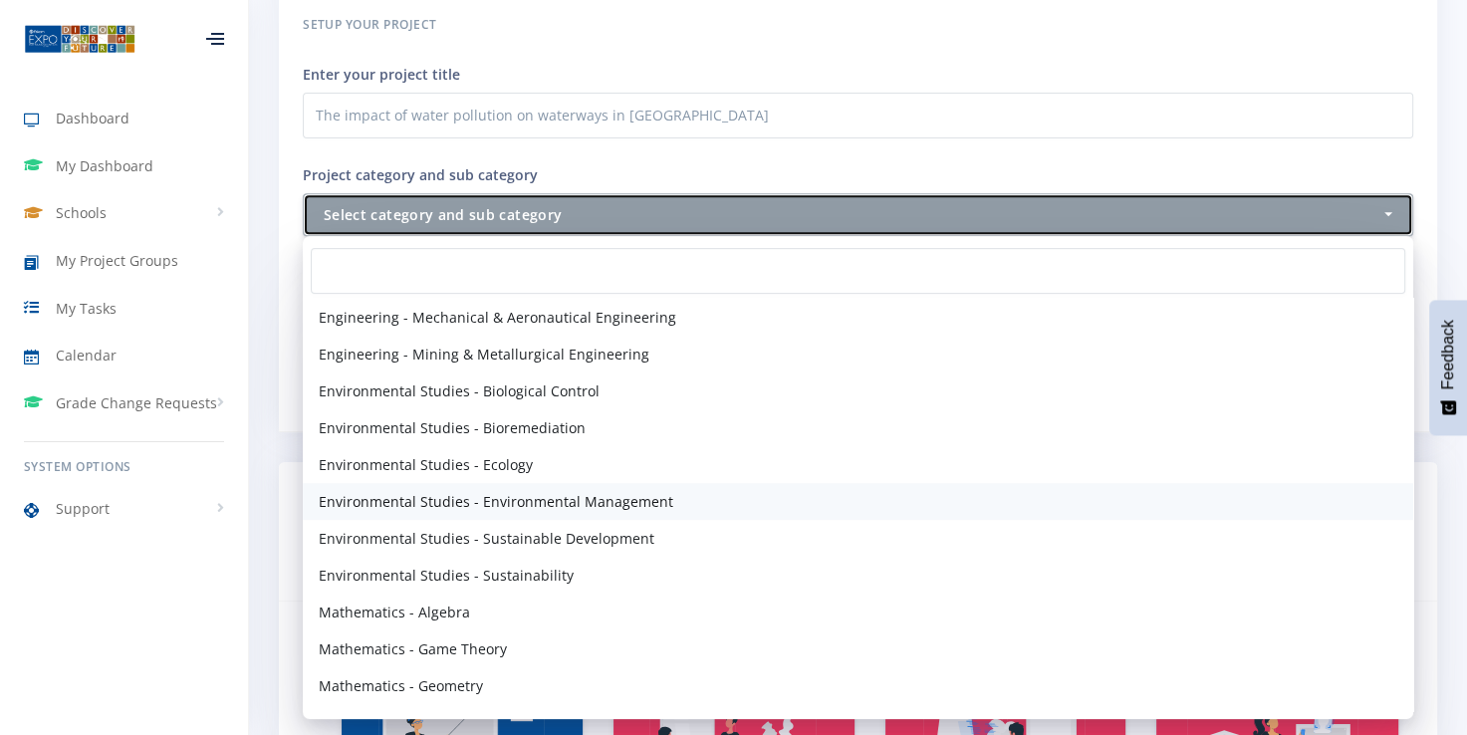
select select "50"
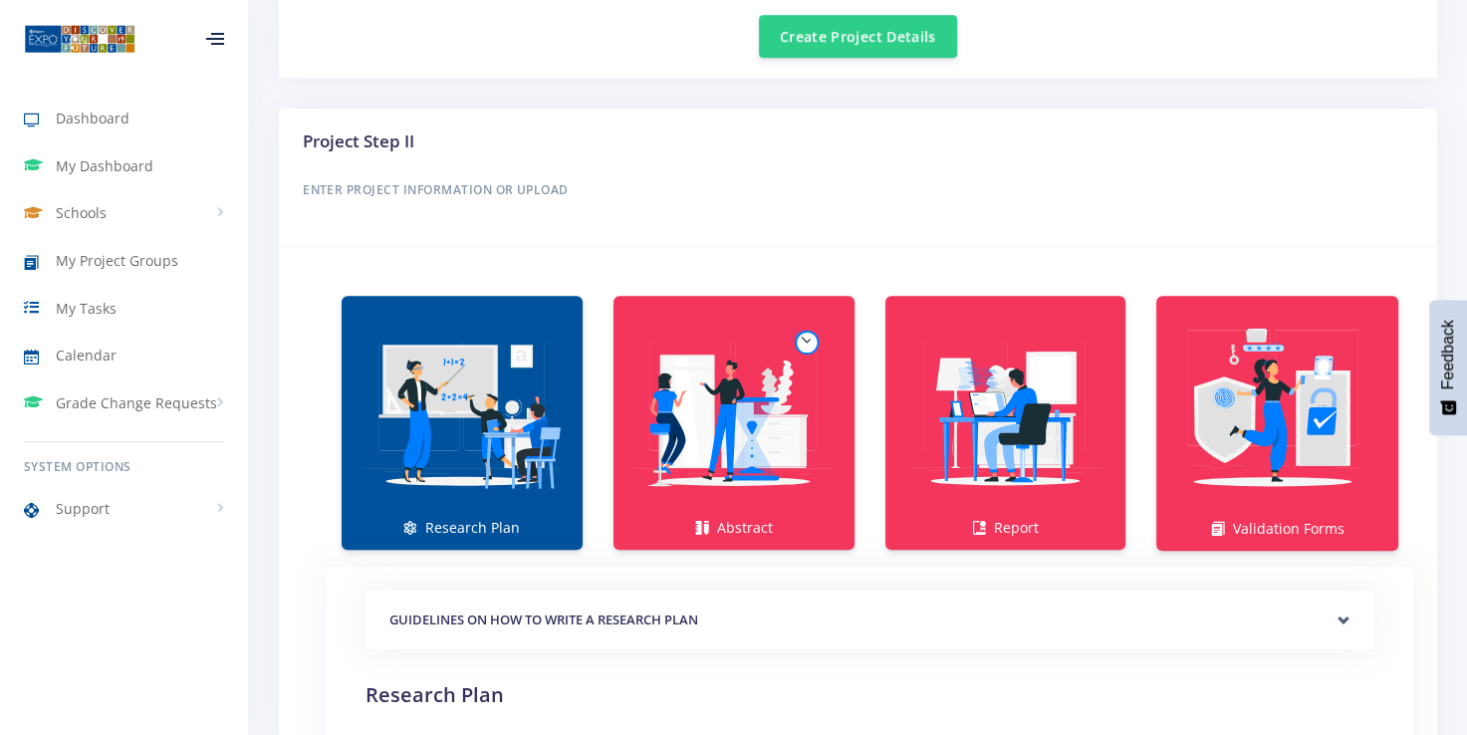
scroll to position [1132, 0]
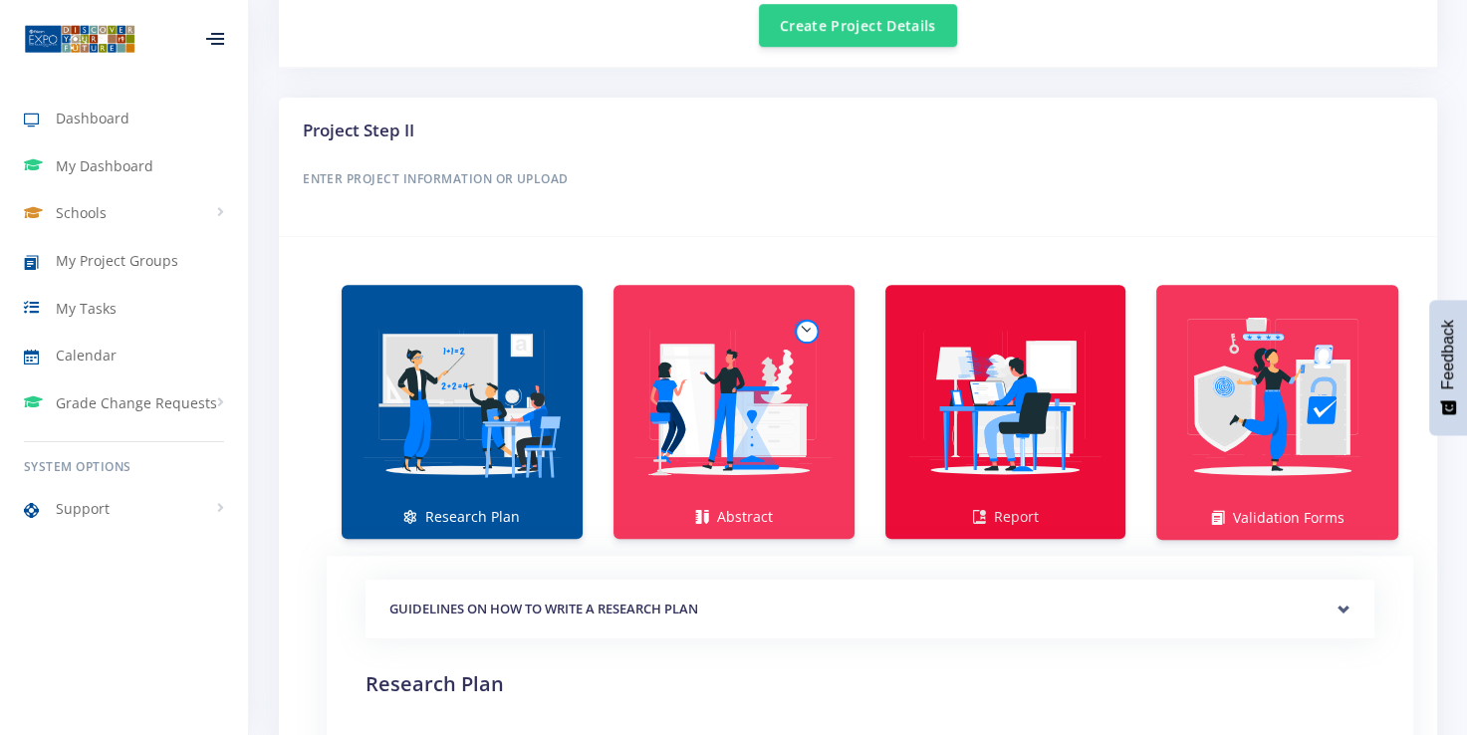
click at [985, 416] on img at bounding box center [1005, 401] width 209 height 209
